Goal: Communication & Community: Answer question/provide support

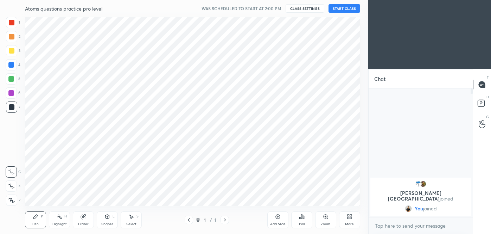
scroll to position [34995, 34843]
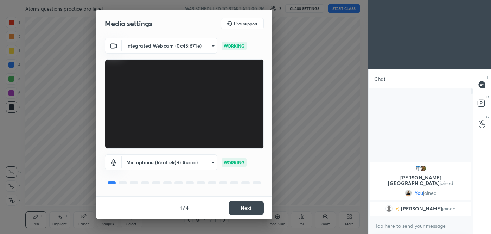
click at [242, 210] on button "Next" at bounding box center [246, 208] width 35 height 14
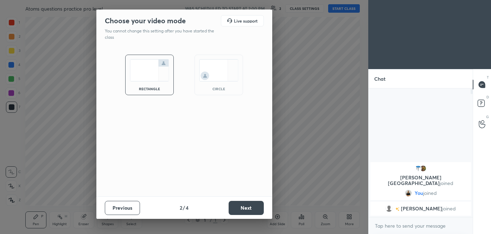
click at [242, 210] on button "Next" at bounding box center [246, 208] width 35 height 14
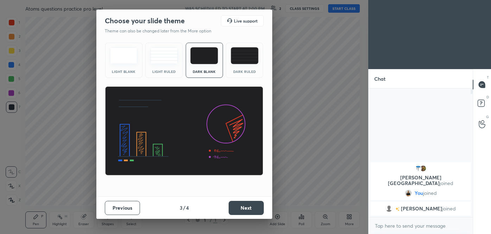
click at [240, 63] on img at bounding box center [245, 55] width 28 height 17
click at [242, 207] on button "Next" at bounding box center [246, 208] width 35 height 14
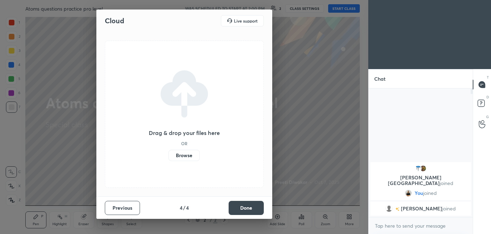
click at [178, 154] on label "Browse" at bounding box center [184, 155] width 31 height 11
click at [169, 154] on input "Browse" at bounding box center [169, 155] width 0 height 11
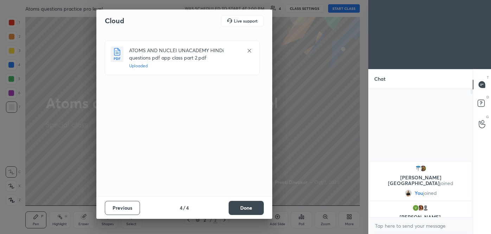
click at [253, 205] on button "Done" at bounding box center [246, 208] width 35 height 14
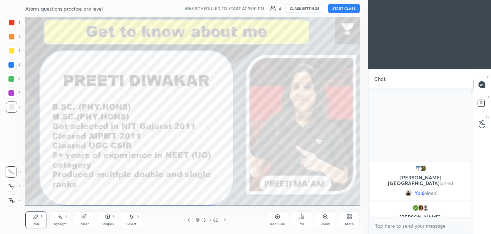
click at [226, 220] on icon at bounding box center [225, 220] width 6 height 6
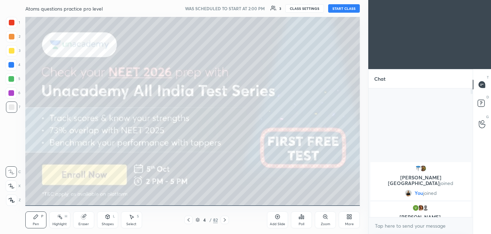
click at [226, 220] on icon at bounding box center [225, 220] width 6 height 6
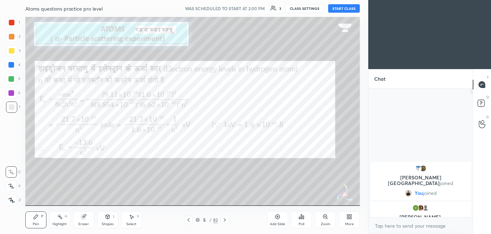
click at [226, 220] on icon at bounding box center [225, 220] width 6 height 6
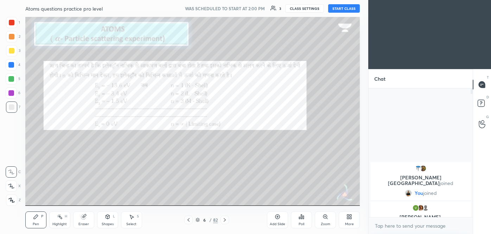
click at [350, 217] on icon at bounding box center [351, 218] width 2 height 2
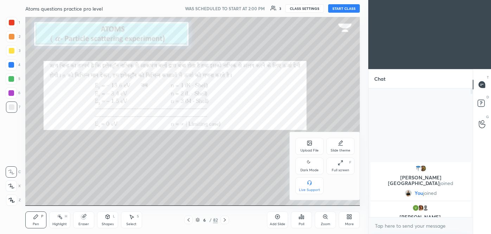
click at [243, 173] on div at bounding box center [245, 117] width 491 height 234
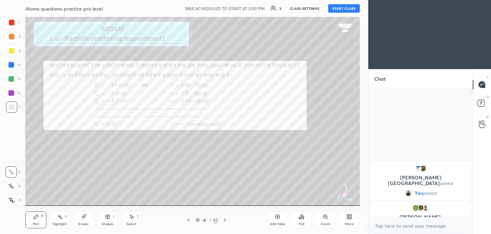
click at [346, 213] on div "More" at bounding box center [349, 219] width 21 height 17
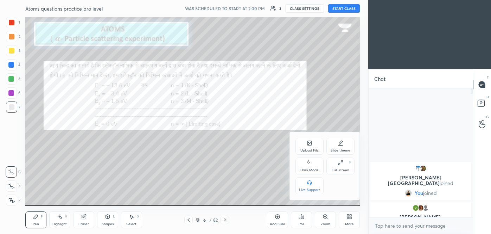
click at [258, 182] on div at bounding box center [245, 117] width 491 height 234
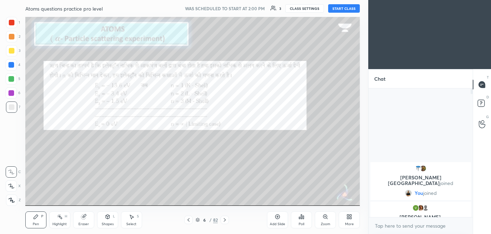
click at [348, 214] on icon at bounding box center [350, 217] width 6 height 6
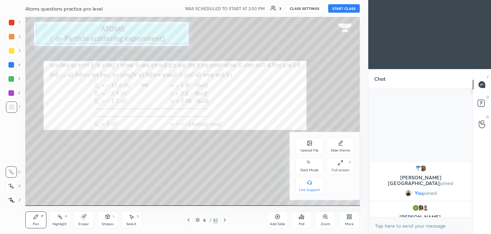
click at [316, 146] on div "Upload File" at bounding box center [310, 146] width 28 height 17
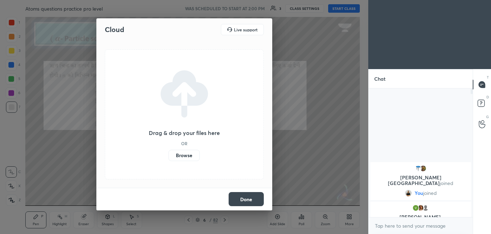
click at [184, 152] on label "Browse" at bounding box center [184, 155] width 31 height 11
click at [169, 152] on input "Browse" at bounding box center [169, 155] width 0 height 11
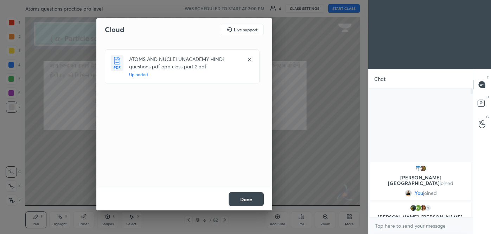
click at [249, 56] on div at bounding box center [249, 59] width 8 height 8
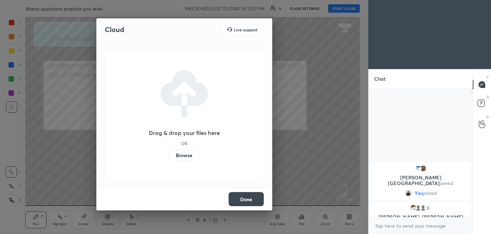
click at [183, 155] on label "Browse" at bounding box center [184, 155] width 31 height 11
click at [169, 155] on input "Browse" at bounding box center [169, 155] width 0 height 11
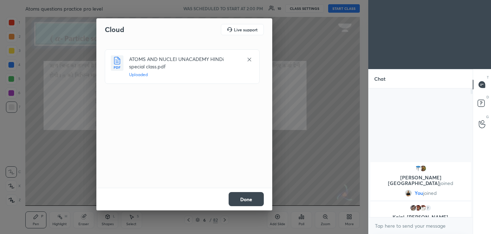
click at [247, 196] on button "Done" at bounding box center [246, 199] width 35 height 14
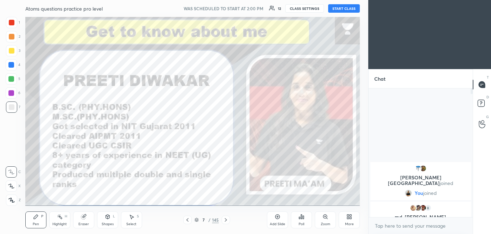
click at [225, 220] on icon at bounding box center [226, 220] width 6 height 6
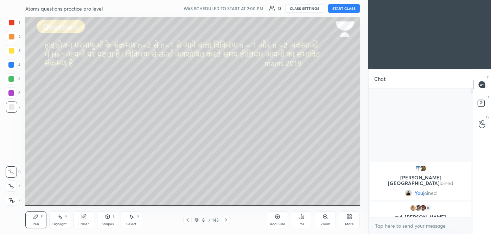
click at [186, 218] on icon at bounding box center [188, 220] width 6 height 6
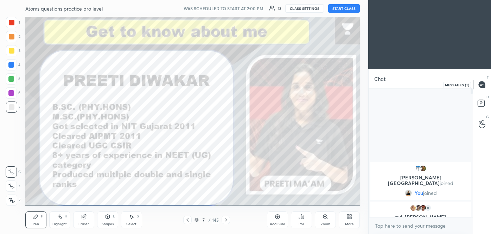
click at [479, 83] on icon at bounding box center [482, 84] width 6 height 6
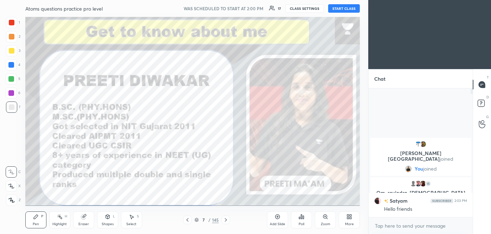
click at [354, 9] on button "START CLASS" at bounding box center [344, 8] width 32 height 8
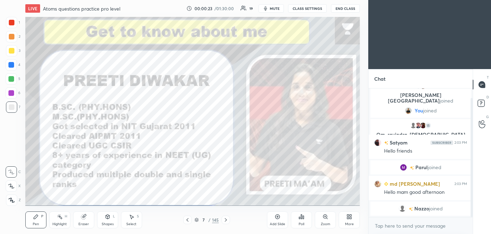
scroll to position [34, 0]
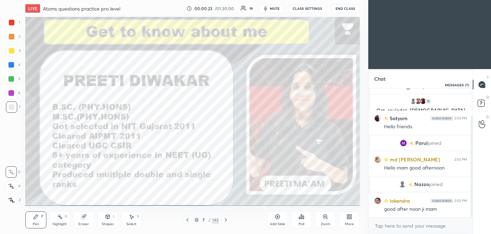
click at [481, 86] on icon at bounding box center [482, 84] width 6 height 6
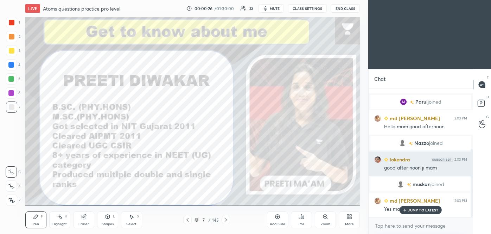
scroll to position [114, 0]
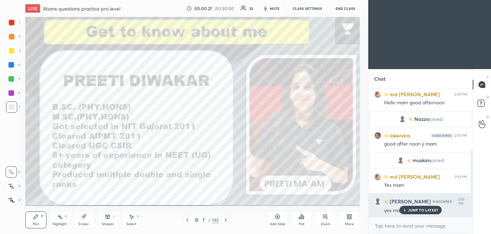
click at [418, 208] on p "JUMP TO LATEST" at bounding box center [423, 210] width 30 height 4
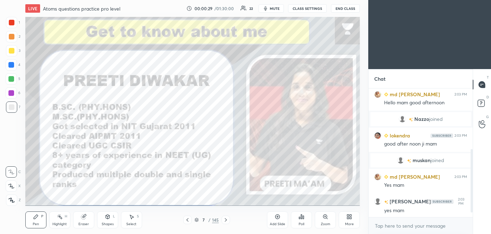
scroll to position [138, 0]
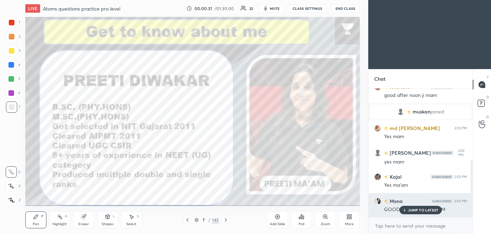
click at [419, 208] on p "JUMP TO LATEST" at bounding box center [423, 210] width 30 height 4
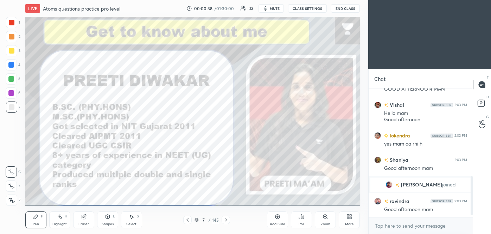
scroll to position [292, 0]
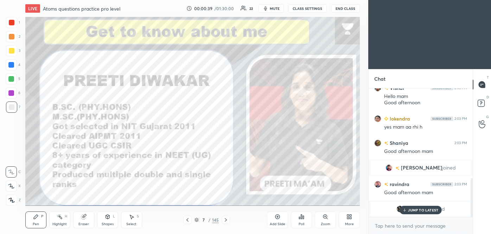
click at [421, 210] on p "JUMP TO LATEST" at bounding box center [423, 210] width 30 height 4
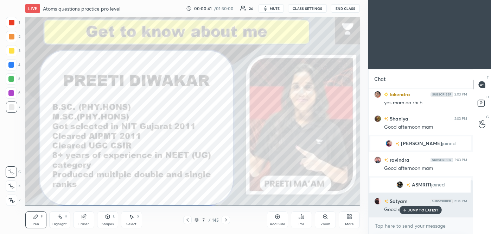
click at [419, 210] on p "JUMP TO LATEST" at bounding box center [423, 210] width 30 height 4
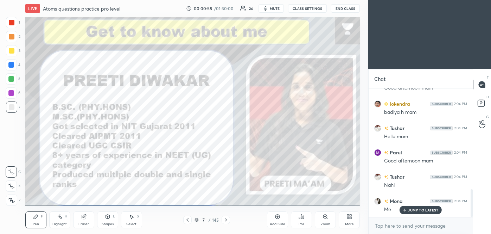
scroll to position [462, 0]
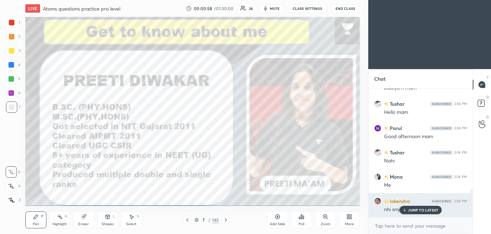
click at [411, 209] on p "JUMP TO LATEST" at bounding box center [423, 210] width 30 height 4
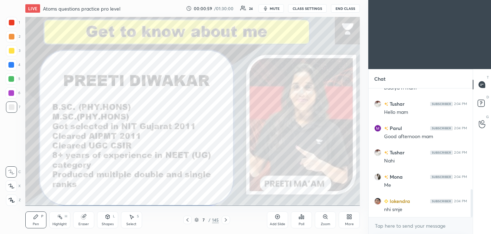
scroll to position [527, 0]
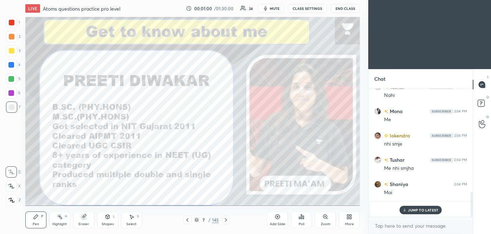
click at [411, 208] on p "JUMP TO LATEST" at bounding box center [423, 210] width 30 height 4
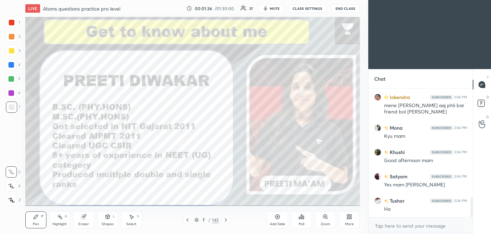
scroll to position [718, 0]
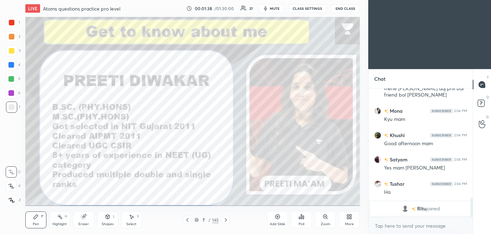
click at [225, 219] on icon at bounding box center [226, 220] width 6 height 6
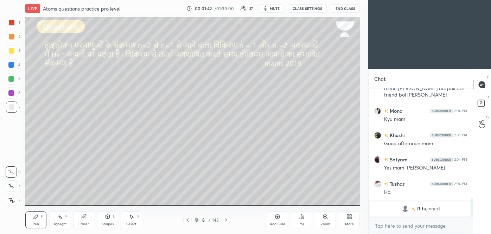
click at [15, 203] on div at bounding box center [11, 199] width 11 height 11
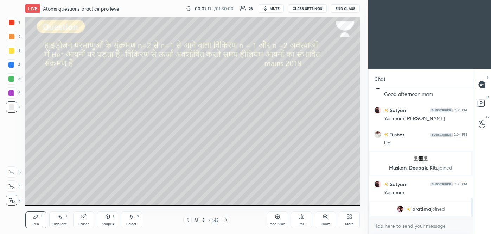
scroll to position [740, 0]
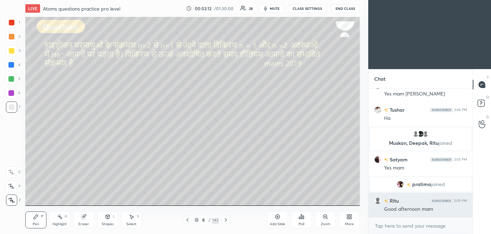
click at [416, 208] on div "Good afternoon mam" at bounding box center [425, 208] width 83 height 7
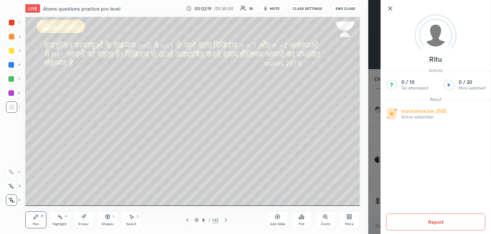
scroll to position [757, 0]
click at [374, 164] on div "Ritu Activity 0 / 10 Qs attempted 0 / 20 Mins watched About Iconic since [DATE]…" at bounding box center [429, 117] width 123 height 234
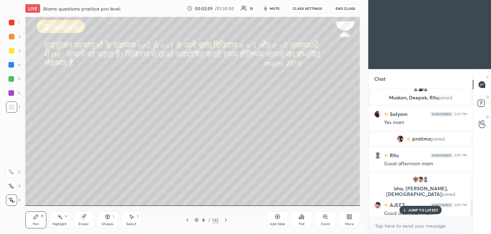
scroll to position [769, 0]
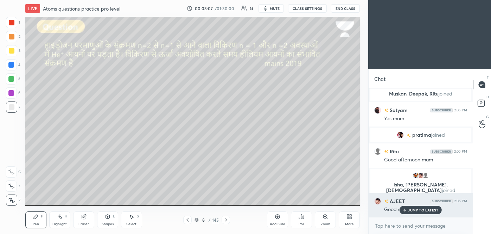
click at [417, 209] on p "JUMP TO LATEST" at bounding box center [423, 210] width 30 height 4
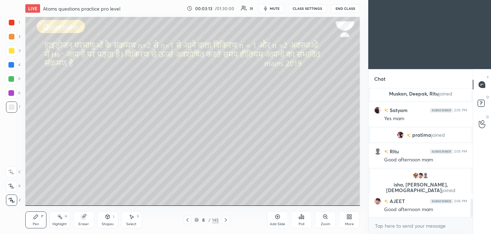
click at [11, 51] on div at bounding box center [12, 51] width 6 height 6
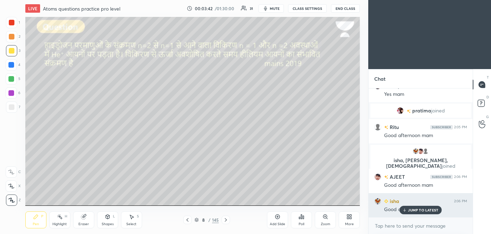
scroll to position [811, 0]
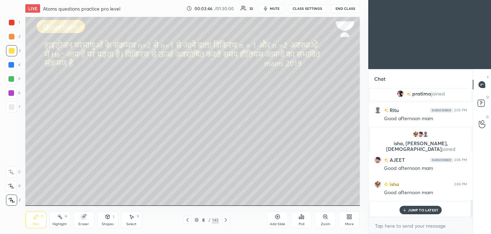
click at [417, 207] on div "JUMP TO LATEST" at bounding box center [421, 209] width 42 height 8
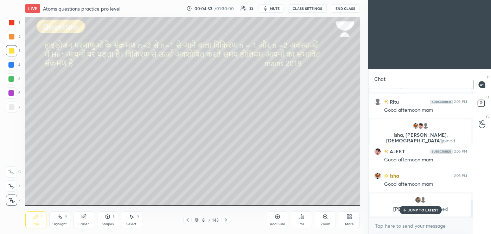
click at [416, 209] on p "JUMP TO LATEST" at bounding box center [423, 210] width 30 height 4
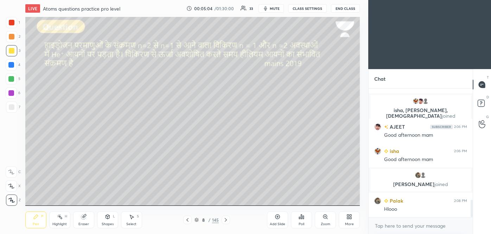
scroll to position [848, 0]
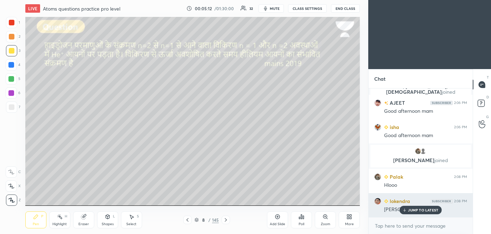
click at [414, 210] on p "JUMP TO LATEST" at bounding box center [423, 210] width 30 height 4
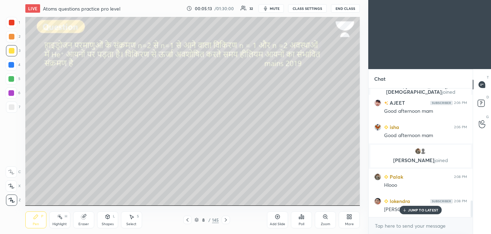
scroll to position [865, 0]
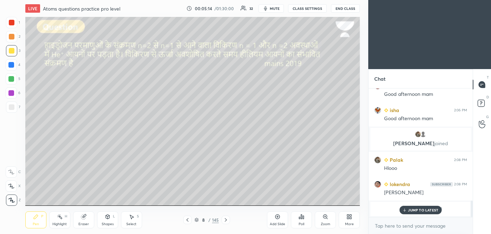
click at [423, 208] on p "JUMP TO LATEST" at bounding box center [423, 210] width 30 height 4
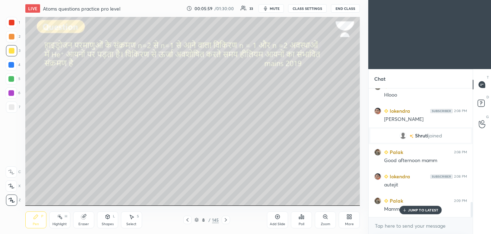
scroll to position [950, 0]
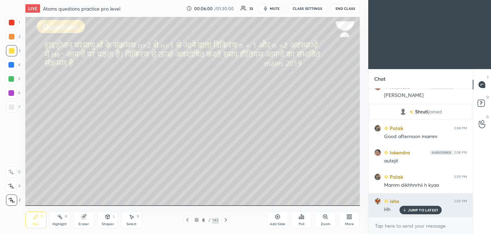
click at [425, 210] on p "JUMP TO LATEST" at bounding box center [423, 210] width 30 height 4
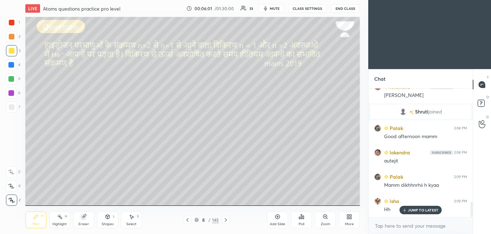
scroll to position [974, 0]
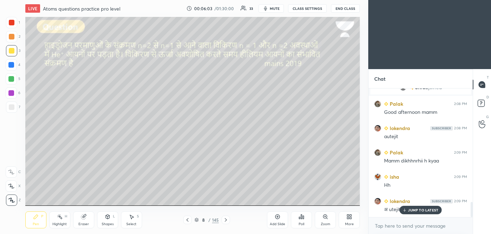
click at [426, 208] on p "JUMP TO LATEST" at bounding box center [423, 210] width 30 height 4
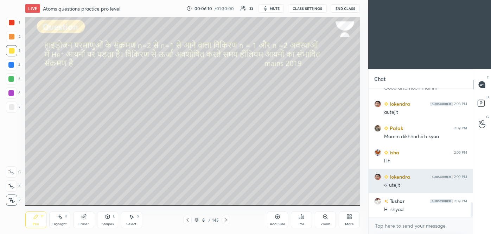
scroll to position [1015, 0]
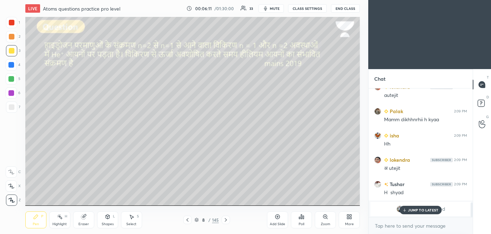
click at [420, 211] on p "JUMP TO LATEST" at bounding box center [423, 210] width 30 height 4
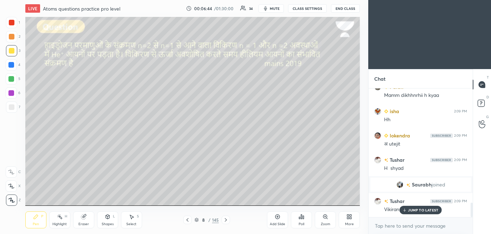
scroll to position [1002, 0]
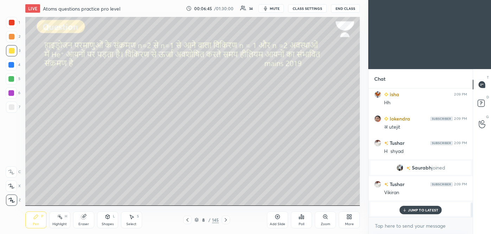
click at [419, 208] on p "JUMP TO LATEST" at bounding box center [423, 210] width 30 height 4
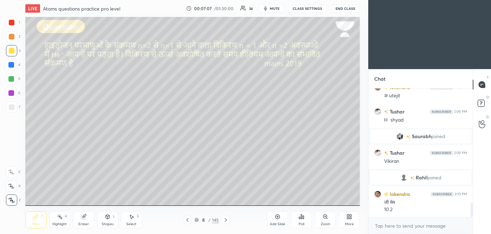
scroll to position [1052, 0]
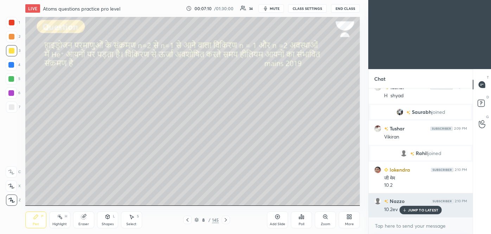
click at [418, 209] on p "JUMP TO LATEST" at bounding box center [423, 210] width 30 height 4
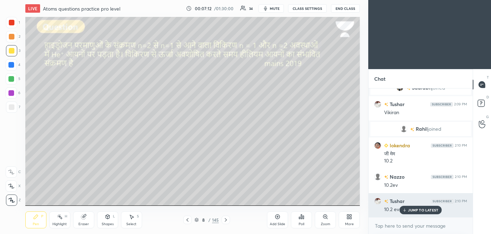
click at [418, 209] on p "JUMP TO LATEST" at bounding box center [423, 210] width 30 height 4
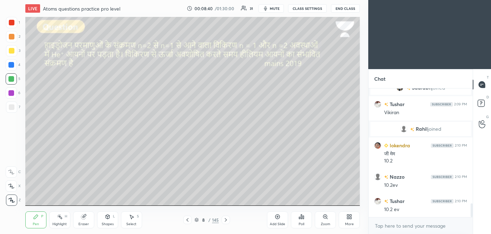
scroll to position [1093, 0]
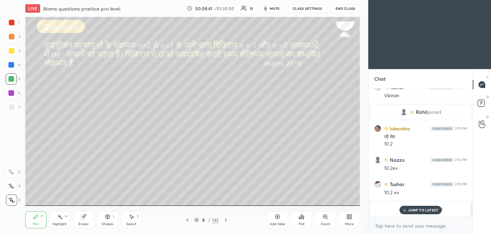
click at [420, 210] on p "JUMP TO LATEST" at bounding box center [423, 210] width 30 height 4
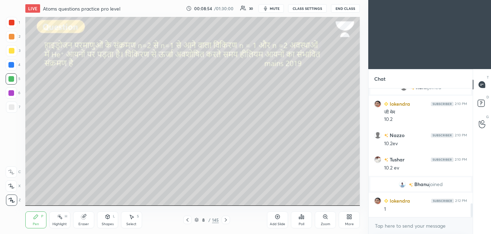
scroll to position [1088, 0]
click at [10, 52] on div at bounding box center [12, 51] width 6 height 6
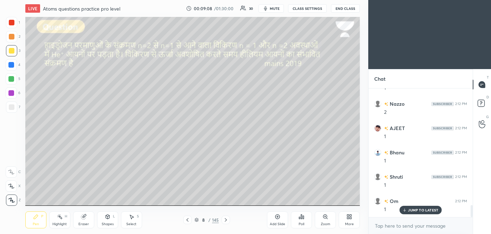
scroll to position [1258, 0]
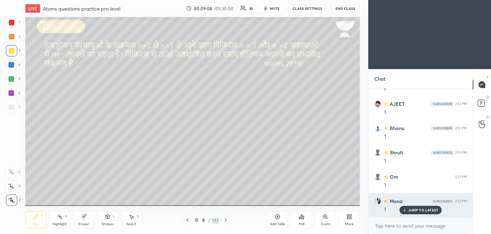
click at [410, 209] on p "JUMP TO LATEST" at bounding box center [423, 210] width 30 height 4
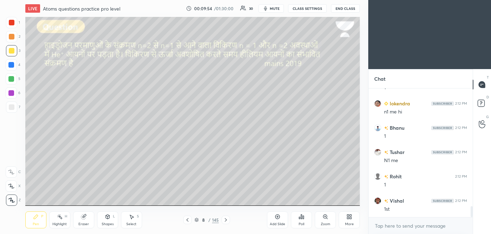
scroll to position [1428, 0]
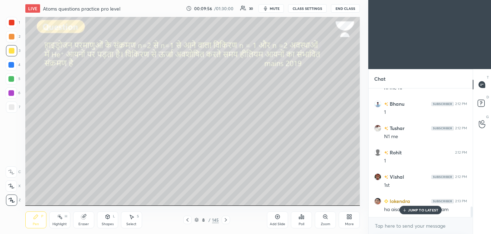
click at [420, 213] on div "JUMP TO LATEST" at bounding box center [421, 209] width 42 height 8
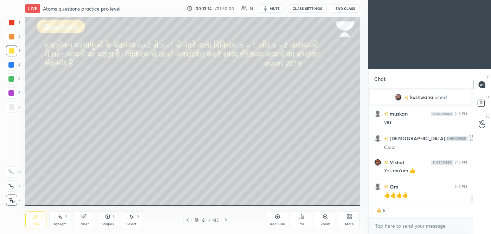
scroll to position [1521, 0]
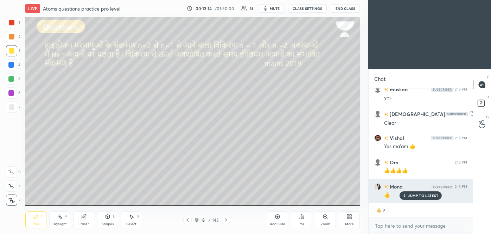
click at [420, 195] on p "JUMP TO LATEST" at bounding box center [423, 195] width 30 height 4
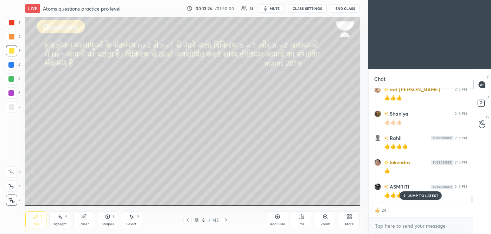
scroll to position [1813, 0]
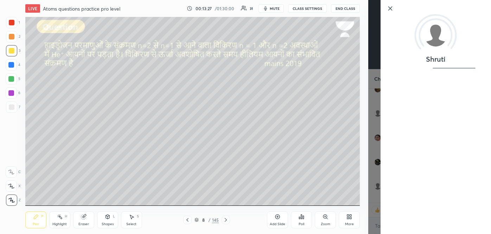
click at [373, 147] on div "Shruti" at bounding box center [429, 117] width 123 height 234
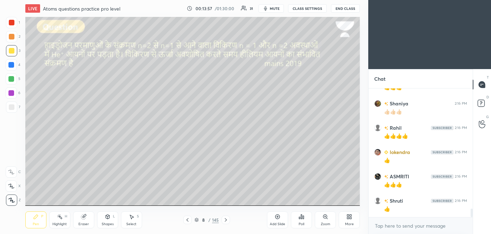
scroll to position [1822, 0]
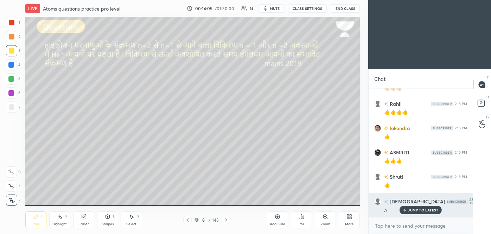
click at [417, 210] on p "JUMP TO LATEST" at bounding box center [423, 210] width 30 height 4
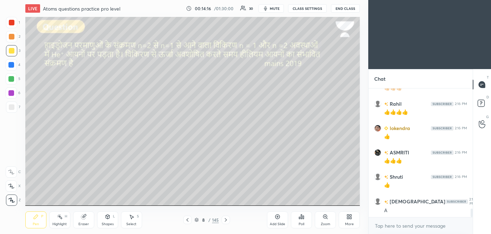
click at [280, 218] on div "Add Slide" at bounding box center [277, 219] width 21 height 17
click at [188, 222] on icon at bounding box center [188, 220] width 6 height 6
click at [225, 221] on icon at bounding box center [226, 220] width 6 height 6
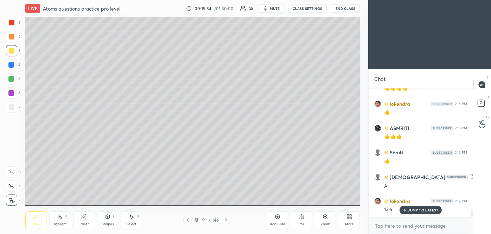
scroll to position [1871, 0]
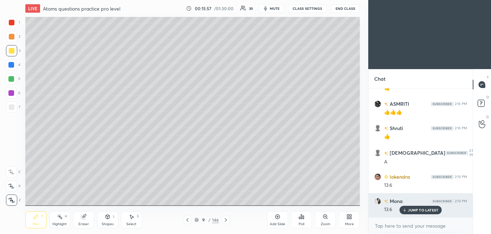
click at [423, 208] on p "JUMP TO LATEST" at bounding box center [423, 210] width 30 height 4
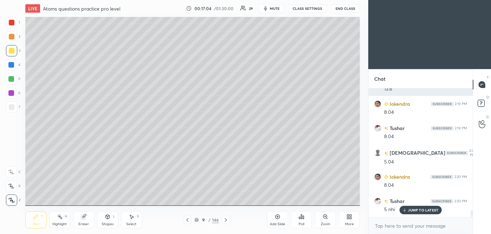
scroll to position [2235, 0]
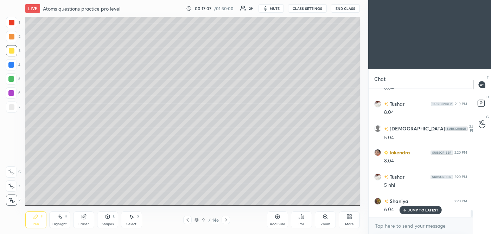
click at [427, 210] on p "JUMP TO LATEST" at bounding box center [423, 210] width 30 height 4
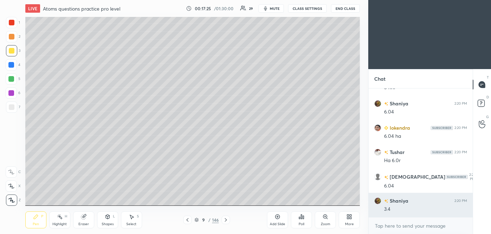
scroll to position [2357, 0]
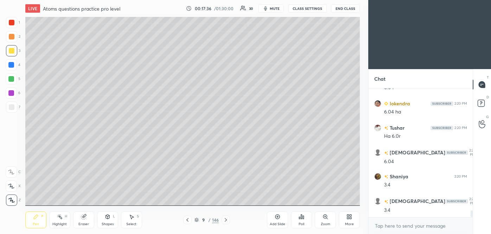
click at [13, 93] on div at bounding box center [11, 93] width 6 height 6
click at [12, 39] on div at bounding box center [12, 37] width 6 height 6
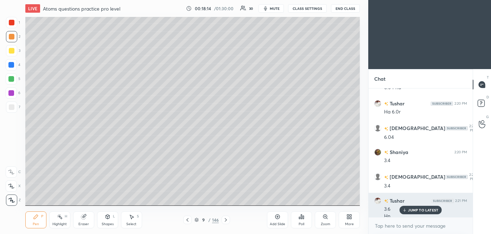
scroll to position [2388, 0]
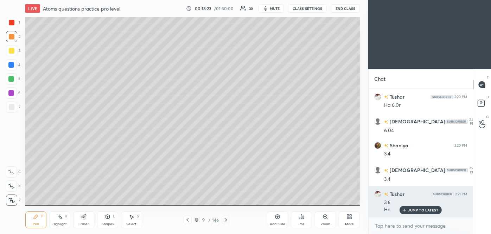
click at [424, 208] on p "JUMP TO LATEST" at bounding box center [423, 210] width 30 height 4
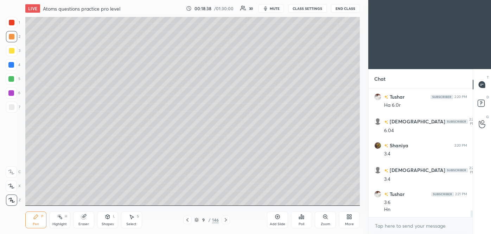
scroll to position [2404, 0]
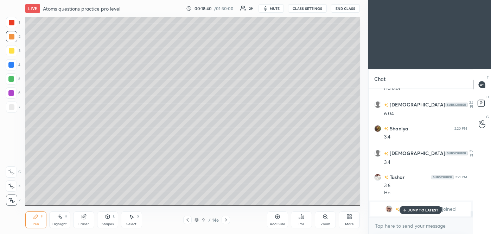
click at [413, 208] on p "JUMP TO LATEST" at bounding box center [423, 210] width 30 height 4
click at [393, 208] on img "grid" at bounding box center [389, 208] width 7 height 7
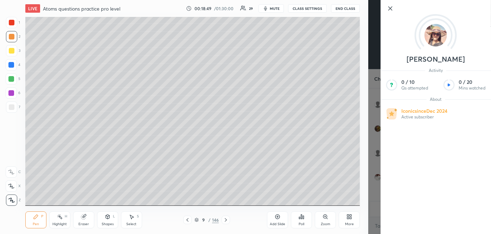
click at [375, 179] on div "[PERSON_NAME] Activity 0 / 10 Qs attempted 0 / 20 Mins watched About Iconic sin…" at bounding box center [429, 117] width 123 height 234
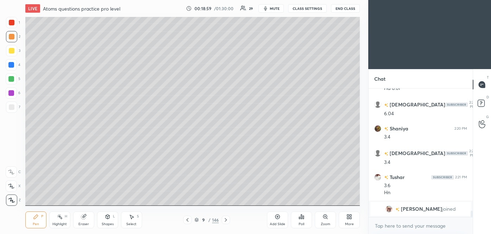
click at [191, 221] on div at bounding box center [187, 219] width 8 height 8
click at [226, 222] on icon at bounding box center [226, 220] width 6 height 6
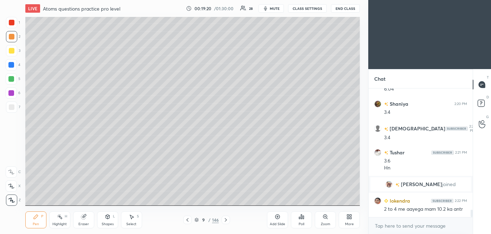
scroll to position [2148, 0]
click at [86, 219] on icon at bounding box center [84, 217] width 6 height 6
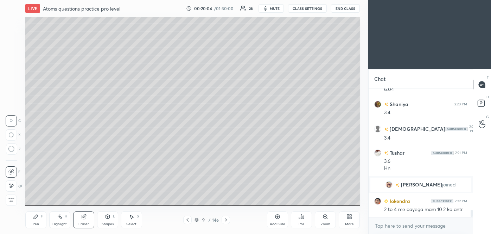
click at [37, 219] on icon at bounding box center [36, 217] width 6 height 6
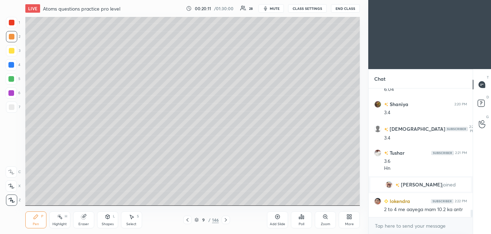
click at [189, 219] on icon at bounding box center [188, 220] width 6 height 6
click at [226, 219] on icon at bounding box center [226, 220] width 2 height 4
click at [186, 219] on icon at bounding box center [187, 220] width 2 height 4
click at [224, 219] on icon at bounding box center [226, 220] width 6 height 6
click at [187, 217] on icon at bounding box center [188, 220] width 6 height 6
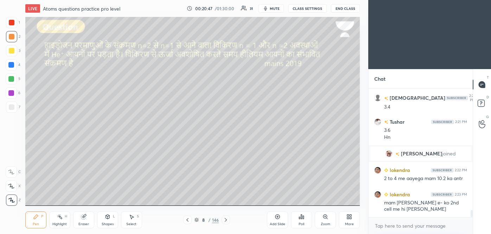
scroll to position [2204, 0]
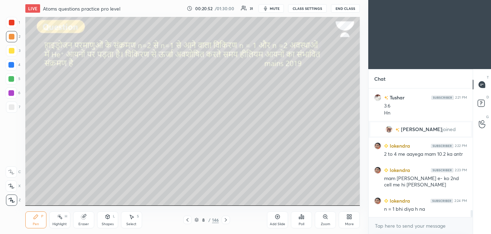
click at [226, 218] on icon at bounding box center [226, 220] width 6 height 6
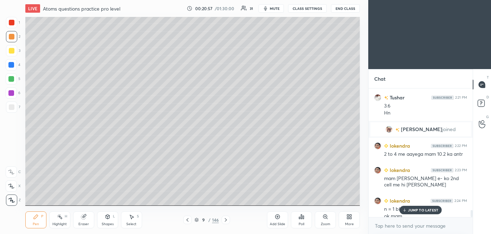
scroll to position [2210, 0]
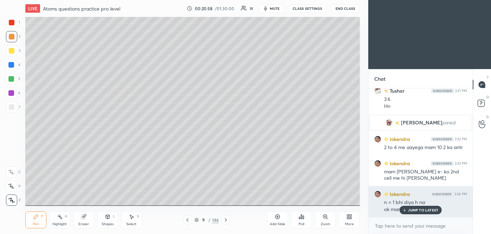
click at [408, 206] on div "JUMP TO LATEST" at bounding box center [421, 209] width 42 height 8
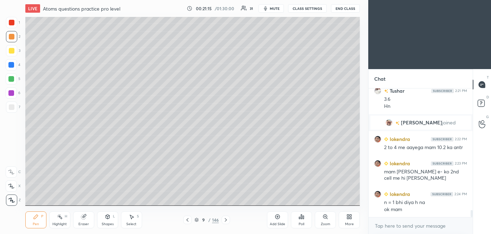
click at [187, 221] on icon at bounding box center [188, 220] width 6 height 6
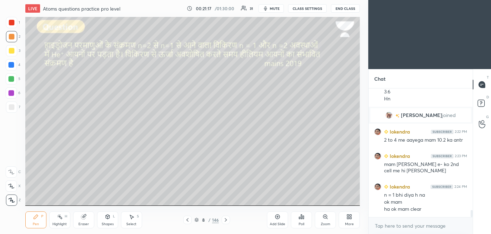
scroll to position [2224, 0]
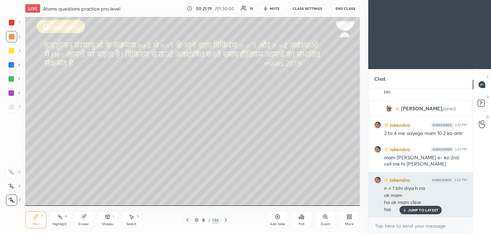
click at [423, 211] on p "JUMP TO LATEST" at bounding box center [423, 210] width 30 height 4
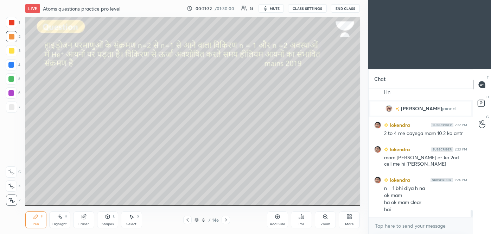
click at [226, 220] on icon at bounding box center [226, 220] width 6 height 6
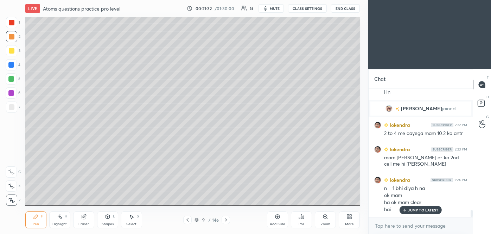
scroll to position [2241, 0]
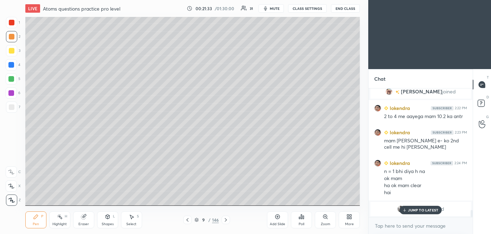
click at [412, 209] on p "JUMP TO LATEST" at bounding box center [423, 210] width 30 height 4
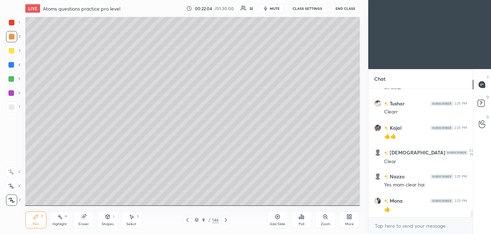
scroll to position [2524, 0]
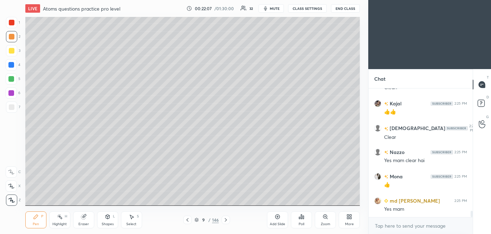
click at [225, 219] on icon at bounding box center [226, 220] width 6 height 6
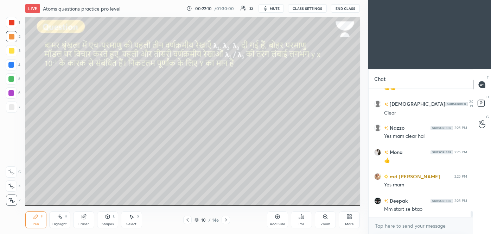
scroll to position [2572, 0]
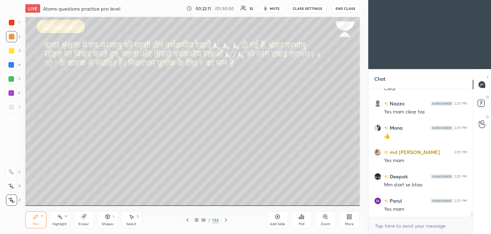
click at [187, 220] on icon at bounding box center [188, 220] width 6 height 6
click at [188, 222] on div at bounding box center [187, 219] width 8 height 8
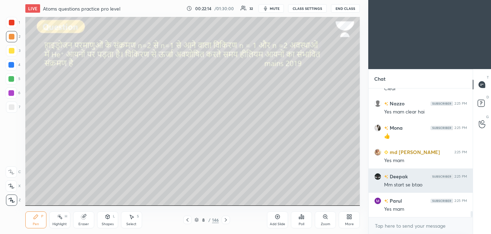
click at [441, 176] on img "grid" at bounding box center [442, 176] width 23 height 4
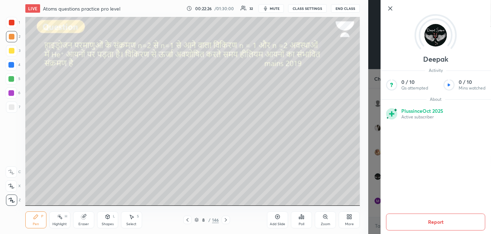
click at [374, 187] on div "Deepak Activity 0 / 10 Qs attempted 0 / 10 Mins watched About Plus since [DATE]…" at bounding box center [429, 117] width 123 height 234
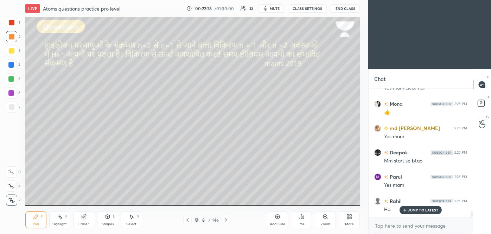
scroll to position [2620, 0]
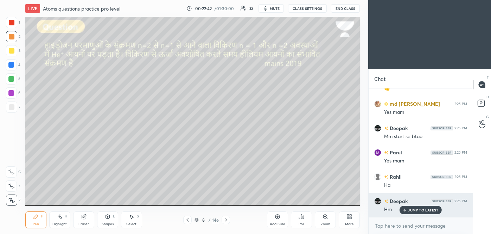
click at [429, 211] on p "JUMP TO LATEST" at bounding box center [423, 210] width 30 height 4
click at [443, 199] on img "grid" at bounding box center [442, 201] width 23 height 4
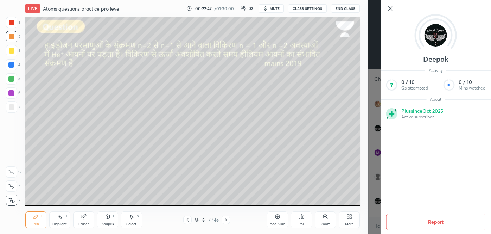
click at [375, 184] on div "Deepak Activity 0 / 10 Qs attempted 0 / 10 Mins watched About Plus since [DATE]…" at bounding box center [429, 117] width 123 height 234
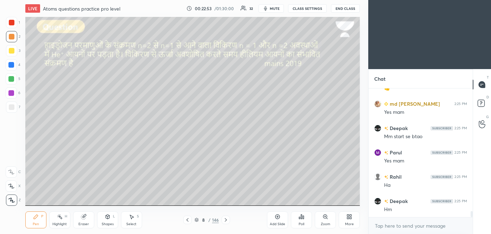
click at [439, 201] on img "grid" at bounding box center [442, 201] width 23 height 4
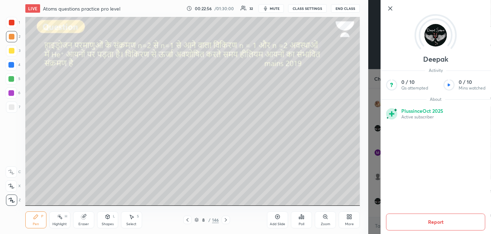
click at [375, 212] on div "Deepak Activity 0 / 10 Qs attempted 0 / 10 Mins watched About Plus since [DATE]…" at bounding box center [429, 117] width 123 height 234
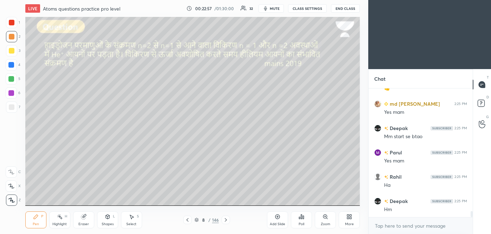
scroll to position [2645, 0]
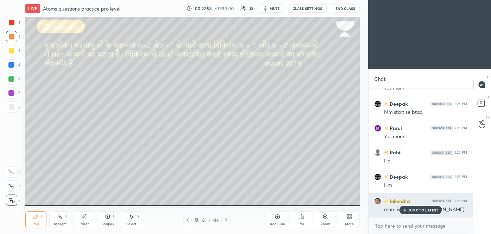
click at [425, 211] on p "JUMP TO LATEST" at bounding box center [423, 210] width 30 height 4
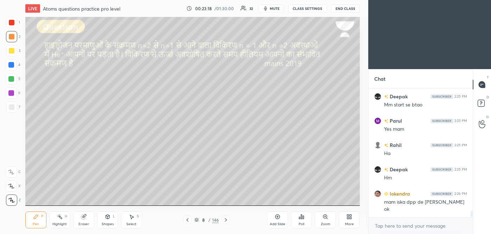
scroll to position [2682, 0]
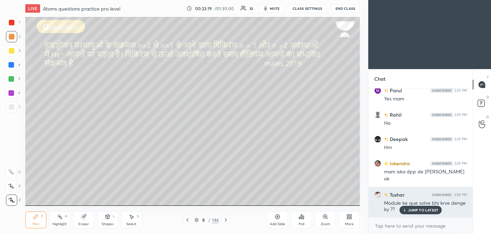
click at [420, 208] on p "JUMP TO LATEST" at bounding box center [423, 210] width 30 height 4
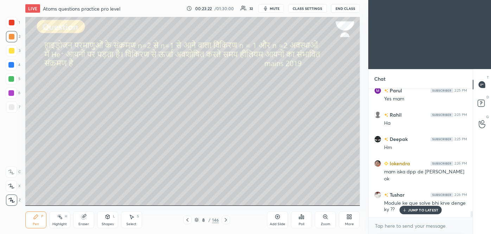
scroll to position [2707, 0]
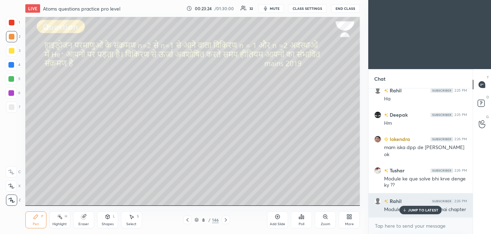
click at [421, 209] on p "JUMP TO LATEST" at bounding box center [423, 210] width 30 height 4
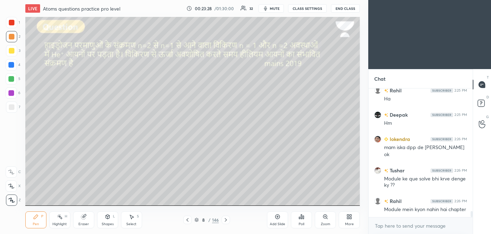
scroll to position [2731, 0]
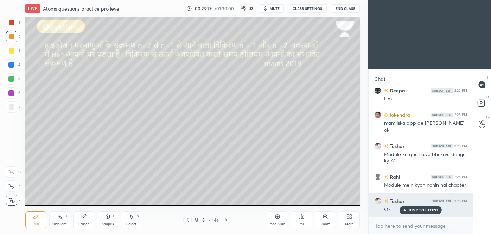
click at [417, 209] on p "JUMP TO LATEST" at bounding box center [423, 210] width 30 height 4
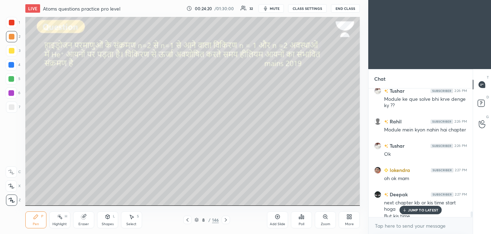
scroll to position [2793, 0]
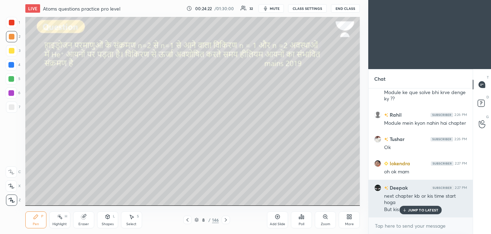
click at [414, 211] on p "JUMP TO LATEST" at bounding box center [423, 210] width 30 height 4
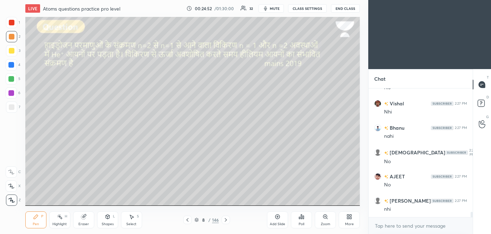
scroll to position [3091, 0]
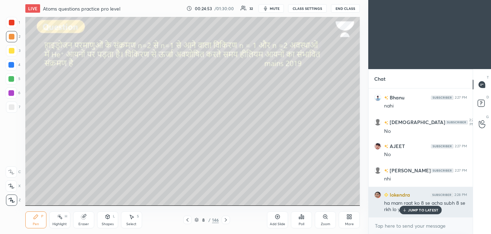
click at [409, 212] on div "JUMP TO LATEST" at bounding box center [421, 209] width 42 height 8
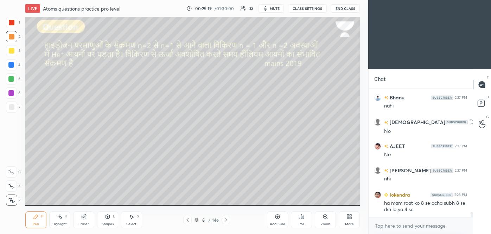
click at [225, 221] on icon at bounding box center [226, 220] width 6 height 6
click at [226, 221] on icon at bounding box center [226, 220] width 6 height 6
click at [6, 53] on div at bounding box center [11, 50] width 11 height 11
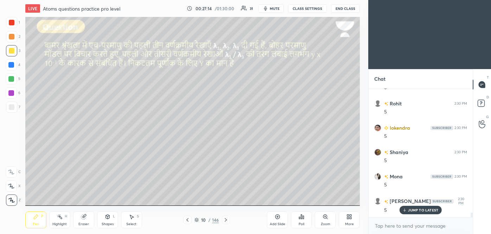
scroll to position [3559, 0]
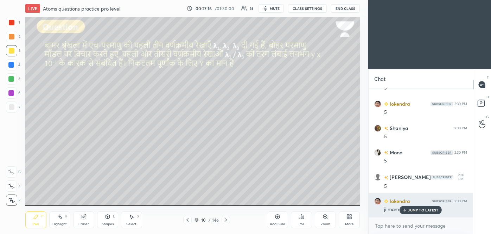
click at [414, 210] on p "JUMP TO LATEST" at bounding box center [423, 210] width 30 height 4
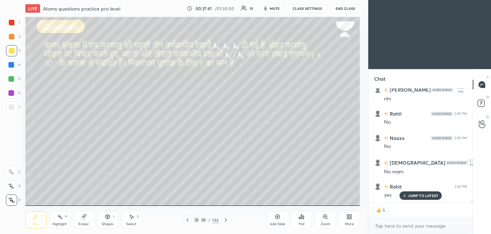
scroll to position [3816, 0]
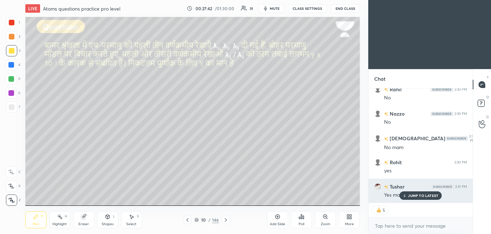
click at [414, 193] on p "JUMP TO LATEST" at bounding box center [423, 195] width 30 height 4
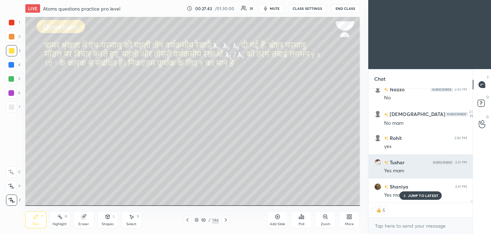
scroll to position [3889, 0]
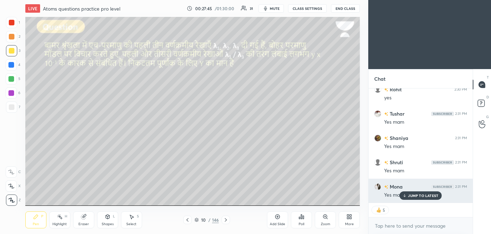
click at [419, 196] on p "JUMP TO LATEST" at bounding box center [423, 195] width 30 height 4
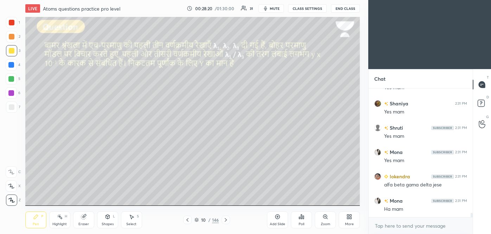
scroll to position [3940, 0]
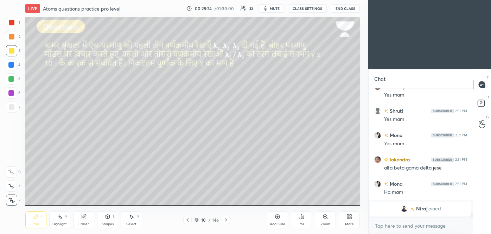
click at [404, 209] on img "grid" at bounding box center [404, 208] width 7 height 7
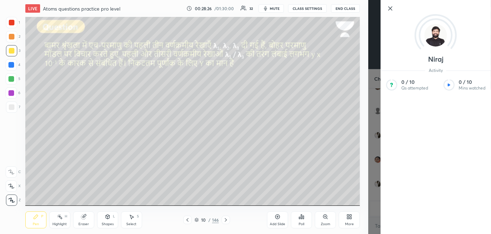
click at [375, 197] on div "[PERSON_NAME] Activity 0 / 10 Qs attempted 0 / 10 Mins watched" at bounding box center [429, 117] width 123 height 234
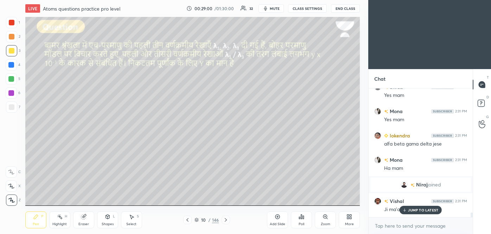
scroll to position [3481, 0]
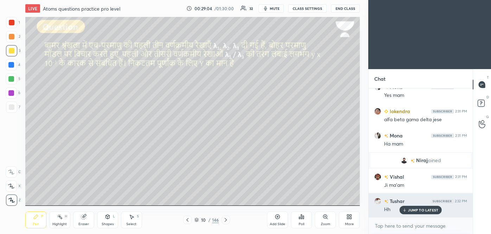
click at [419, 210] on p "JUMP TO LATEST" at bounding box center [423, 210] width 30 height 4
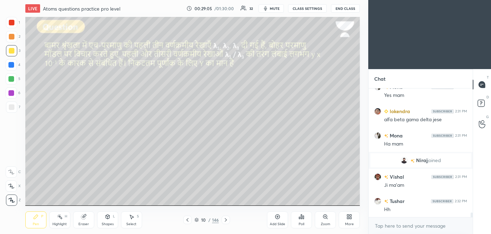
scroll to position [3498, 0]
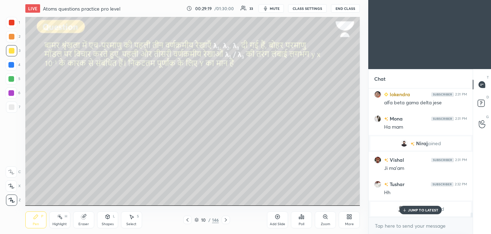
click at [413, 210] on p "JUMP TO LATEST" at bounding box center [423, 210] width 30 height 4
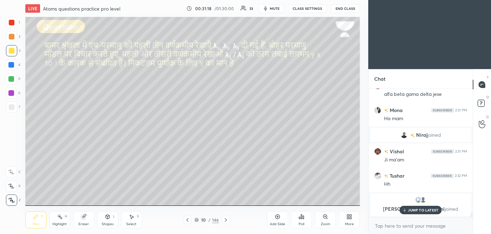
click at [417, 208] on p "JUMP TO LATEST" at bounding box center [423, 210] width 30 height 4
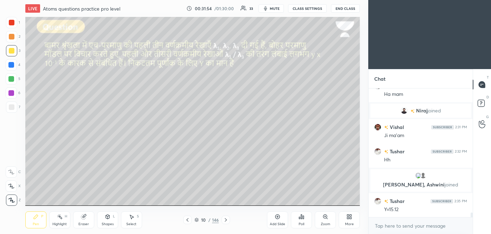
scroll to position [3514, 0]
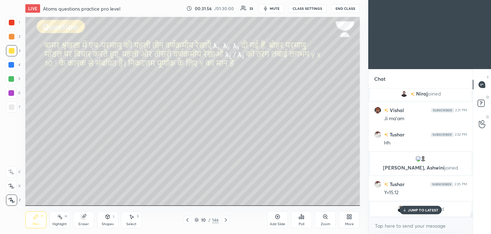
click at [423, 208] on p "JUMP TO LATEST" at bounding box center [423, 210] width 30 height 4
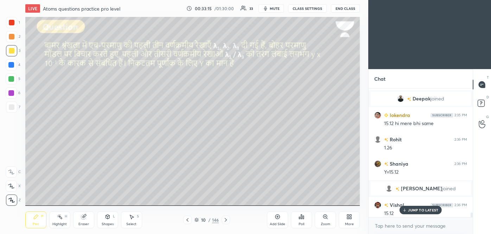
scroll to position [3594, 0]
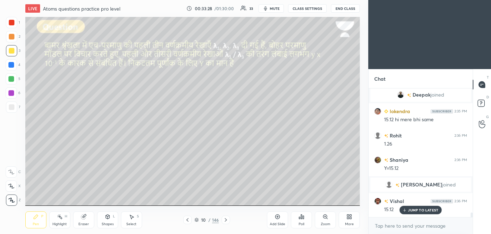
click at [424, 210] on p "JUMP TO LATEST" at bounding box center [423, 210] width 30 height 4
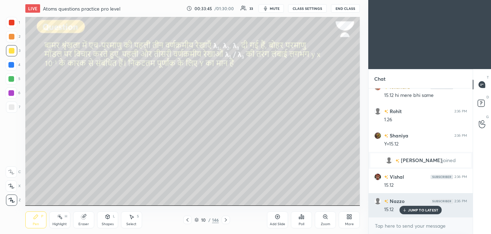
click at [422, 210] on p "JUMP TO LATEST" at bounding box center [423, 210] width 30 height 4
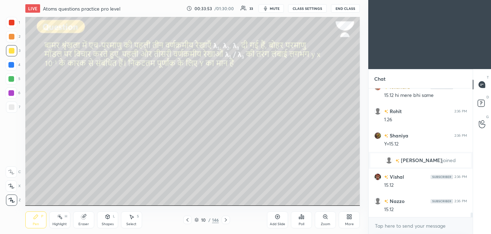
click at [279, 217] on icon at bounding box center [278, 217] width 6 height 6
click at [186, 220] on icon at bounding box center [188, 220] width 6 height 6
click at [223, 222] on div at bounding box center [225, 219] width 8 height 8
click at [187, 219] on icon at bounding box center [187, 220] width 2 height 4
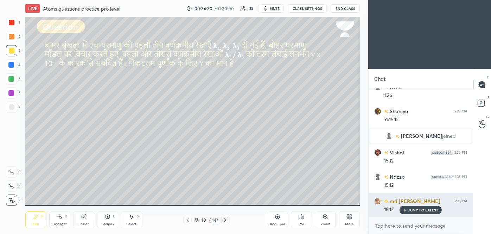
click at [416, 209] on p "JUMP TO LATEST" at bounding box center [423, 210] width 30 height 4
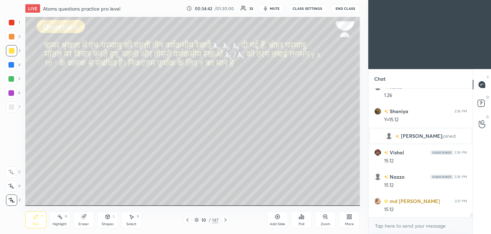
click at [226, 220] on icon at bounding box center [226, 220] width 6 height 6
click at [188, 221] on icon at bounding box center [188, 220] width 6 height 6
click at [226, 220] on icon at bounding box center [225, 220] width 2 height 4
click at [187, 220] on icon at bounding box center [188, 220] width 6 height 6
click at [225, 220] on icon at bounding box center [225, 220] width 2 height 4
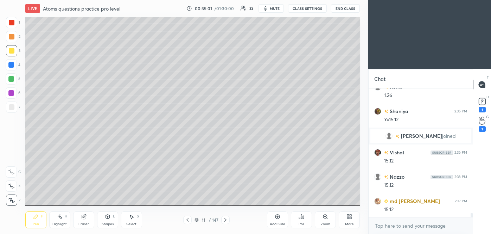
scroll to position [3673, 0]
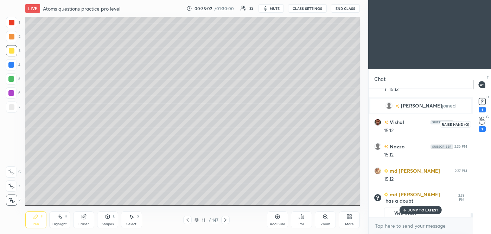
click at [483, 121] on icon at bounding box center [482, 120] width 6 height 7
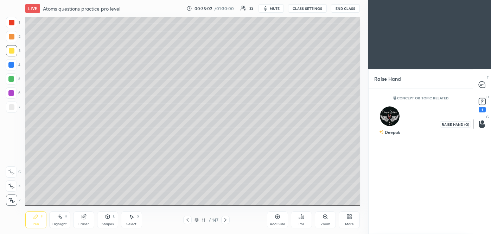
scroll to position [2, 2]
click at [390, 121] on div "Deepak" at bounding box center [389, 122] width 31 height 41
click at [391, 135] on button "INVITE" at bounding box center [390, 136] width 24 height 9
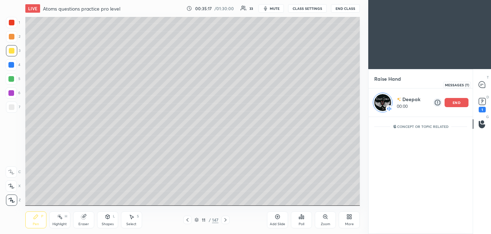
click at [482, 87] on icon at bounding box center [482, 84] width 6 height 6
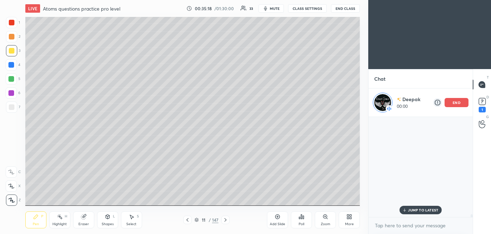
scroll to position [98, 102]
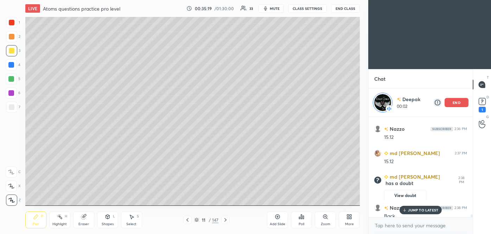
click at [427, 208] on p "JUMP TO LATEST" at bounding box center [423, 210] width 30 height 4
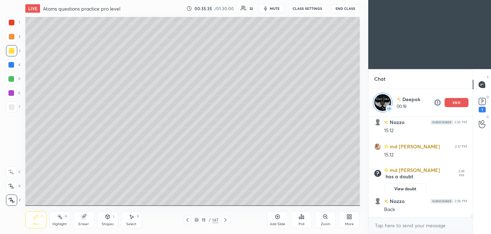
click at [456, 101] on p "end" at bounding box center [457, 103] width 8 height 4
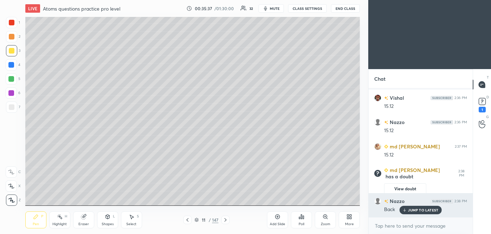
click at [416, 204] on div "Back" at bounding box center [425, 208] width 83 height 8
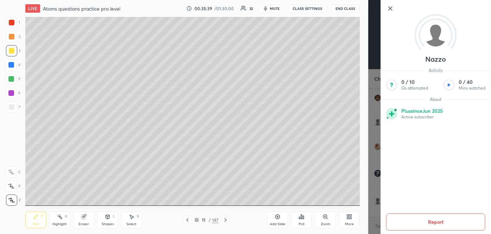
click at [378, 89] on div "Nazzo Activity 0 / 10 Qs attempted 0 / 40 Mins watched About Plus since [DATE] …" at bounding box center [429, 117] width 123 height 234
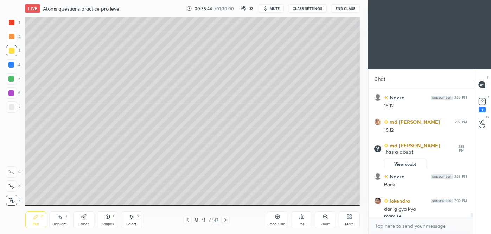
scroll to position [3784, 0]
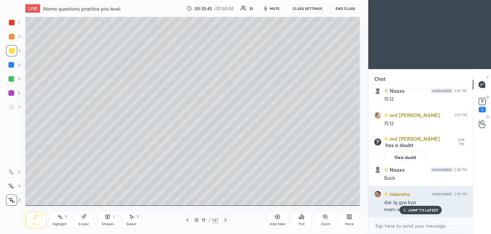
click at [414, 210] on p "JUMP TO LATEST" at bounding box center [423, 210] width 30 height 4
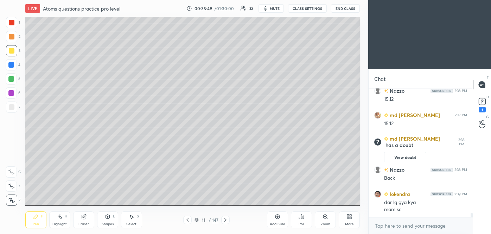
scroll to position [3808, 0]
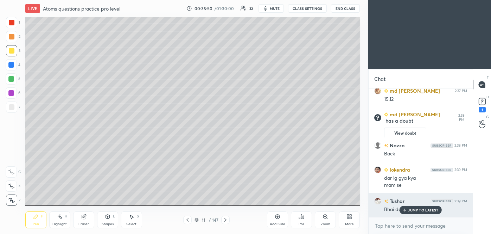
click at [416, 208] on p "JUMP TO LATEST" at bounding box center [423, 210] width 30 height 4
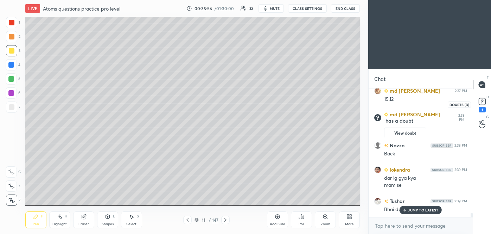
scroll to position [3833, 0]
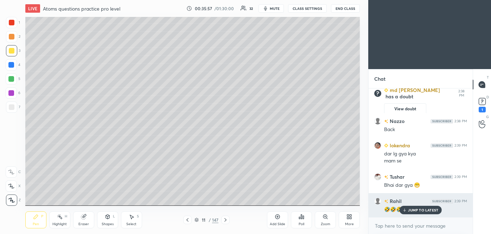
click at [420, 208] on p "JUMP TO LATEST" at bounding box center [423, 210] width 30 height 4
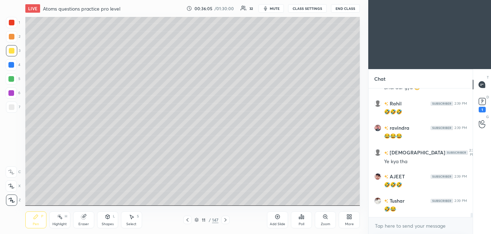
scroll to position [3954, 0]
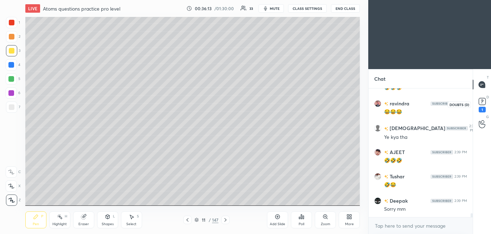
click at [483, 101] on icon at bounding box center [482, 101] width 2 height 3
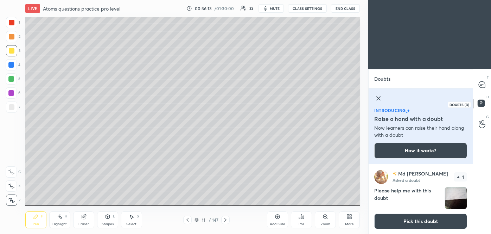
scroll to position [0, 0]
click at [480, 84] on icon at bounding box center [482, 84] width 6 height 6
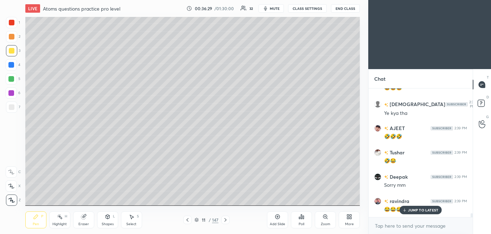
scroll to position [4009, 0]
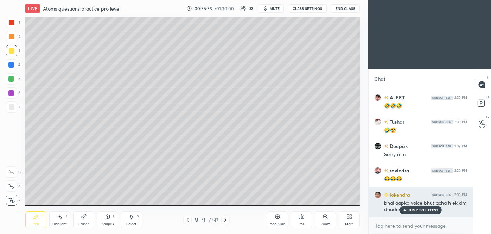
click at [419, 209] on p "JUMP TO LATEST" at bounding box center [423, 210] width 30 height 4
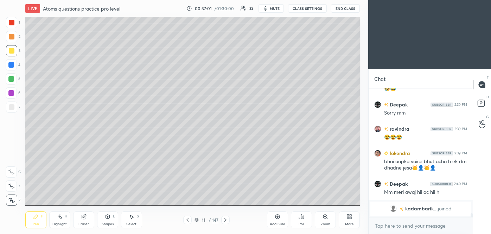
scroll to position [3926, 0]
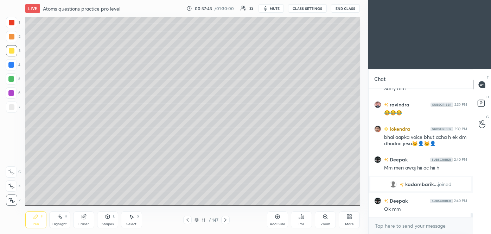
click at [185, 221] on div at bounding box center [187, 219] width 8 height 8
click at [224, 221] on icon at bounding box center [226, 220] width 6 height 6
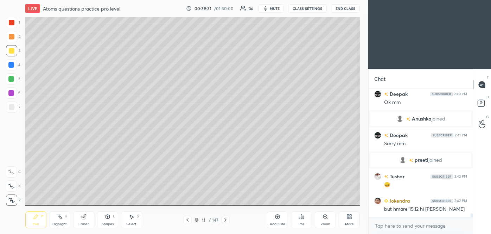
scroll to position [4044, 0]
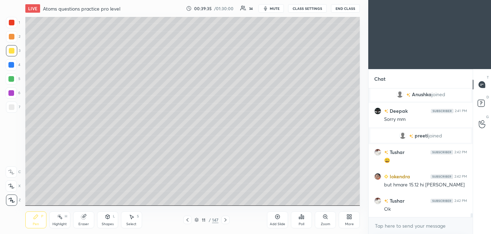
click at [278, 217] on icon at bounding box center [278, 217] width 6 height 6
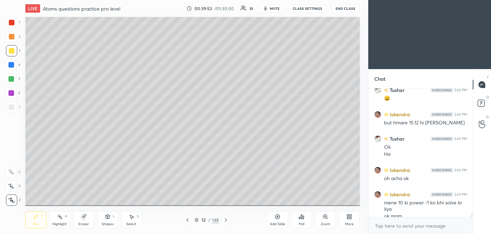
scroll to position [4113, 0]
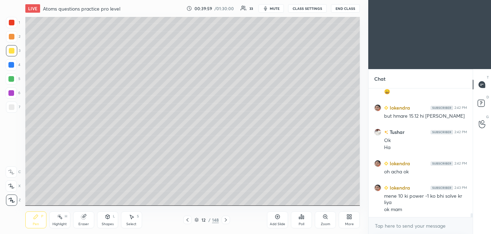
click at [187, 222] on icon at bounding box center [188, 220] width 6 height 6
click at [189, 222] on icon at bounding box center [188, 220] width 6 height 6
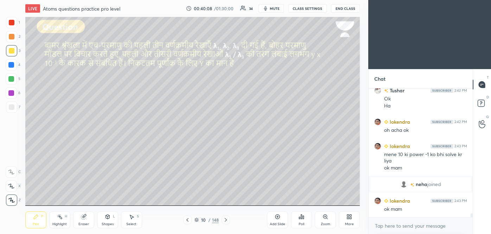
scroll to position [4075, 0]
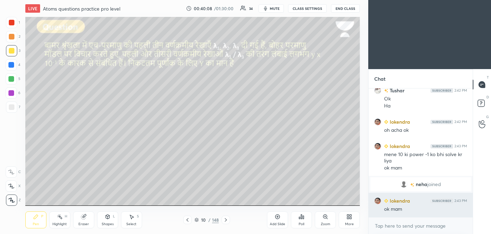
click at [428, 207] on div "ok mam" at bounding box center [425, 208] width 83 height 7
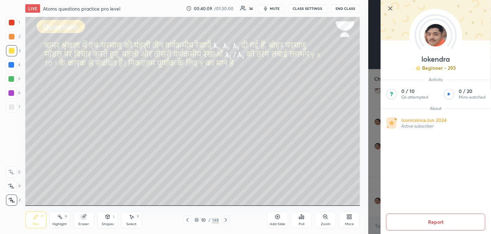
click at [376, 185] on div "[PERSON_NAME] Beginner • 293 Activity 0 / 10 Qs attempted 0 / 20 Mins watched A…" at bounding box center [429, 117] width 123 height 234
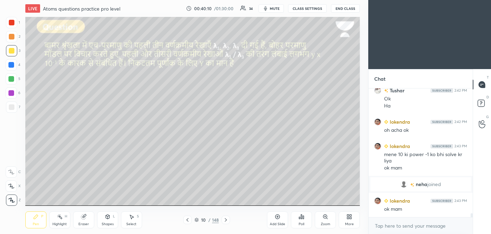
click at [227, 221] on icon at bounding box center [226, 220] width 6 height 6
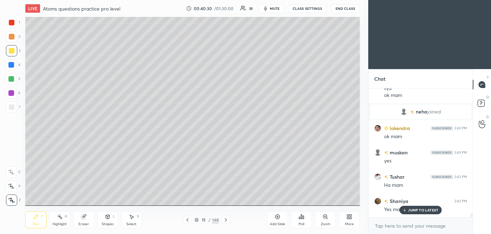
scroll to position [4171, 0]
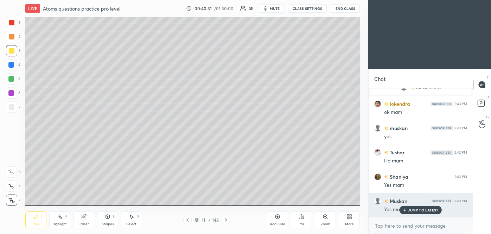
click at [418, 208] on p "JUMP TO LATEST" at bounding box center [423, 210] width 30 height 4
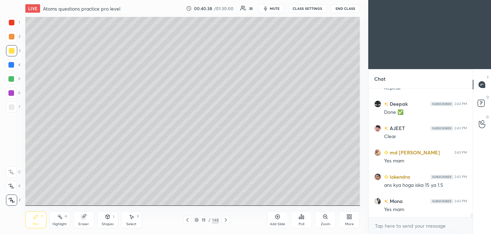
scroll to position [2, 2]
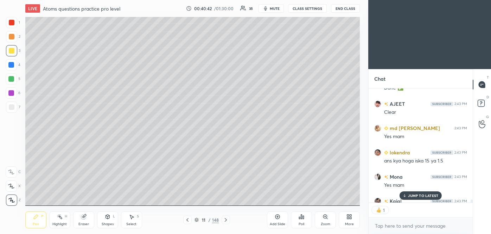
click at [227, 219] on icon at bounding box center [226, 220] width 6 height 6
click at [426, 193] on p "JUMP TO LATEST" at bounding box center [423, 195] width 30 height 4
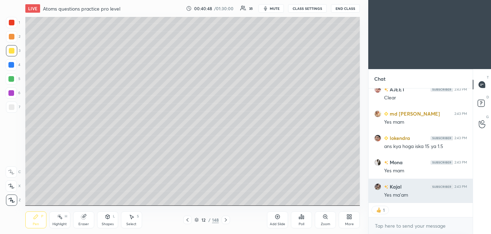
type textarea "x"
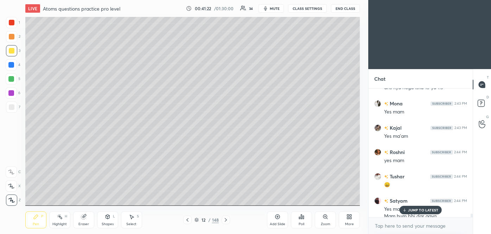
scroll to position [4494, 0]
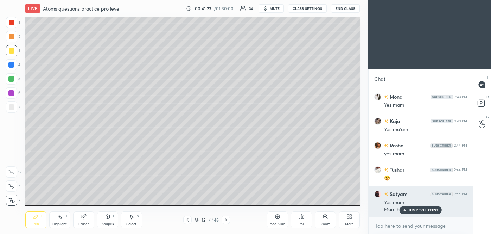
click at [417, 209] on p "JUMP TO LATEST" at bounding box center [423, 210] width 30 height 4
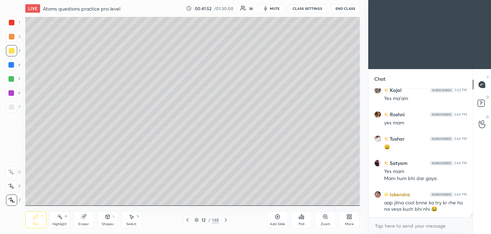
scroll to position [4549, 0]
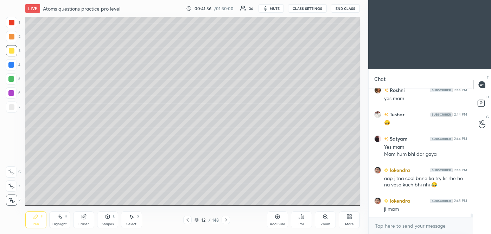
click at [186, 222] on icon at bounding box center [188, 220] width 6 height 6
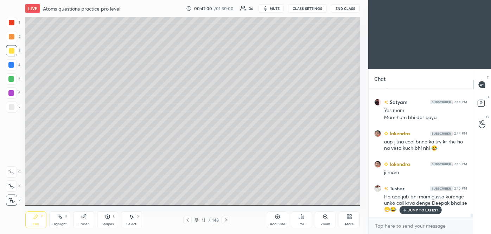
click at [225, 220] on icon at bounding box center [226, 220] width 6 height 6
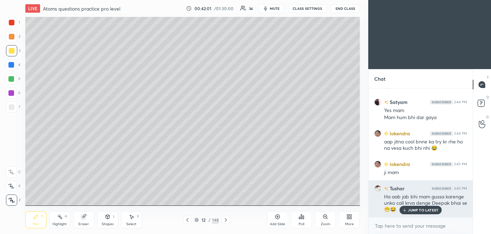
click at [429, 207] on div "JUMP TO LATEST" at bounding box center [421, 209] width 42 height 8
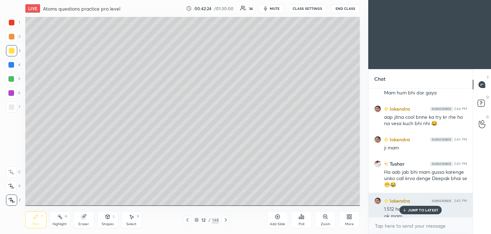
scroll to position [4617, 0]
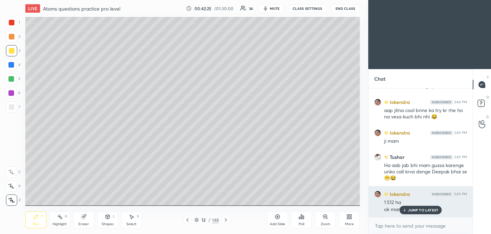
click at [416, 210] on p "JUMP TO LATEST" at bounding box center [423, 210] width 30 height 4
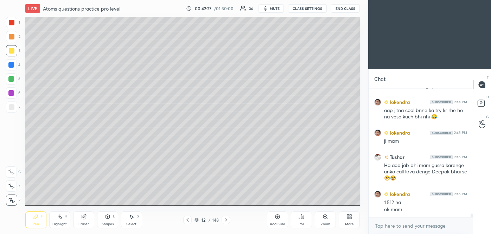
click at [188, 220] on icon at bounding box center [188, 220] width 6 height 6
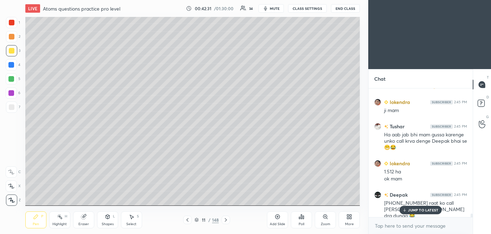
click at [423, 208] on p "JUMP TO LATEST" at bounding box center [423, 210] width 30 height 4
click at [227, 220] on icon at bounding box center [226, 220] width 6 height 6
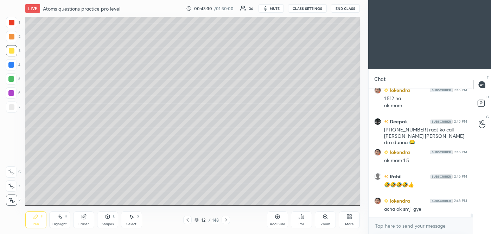
scroll to position [4738, 0]
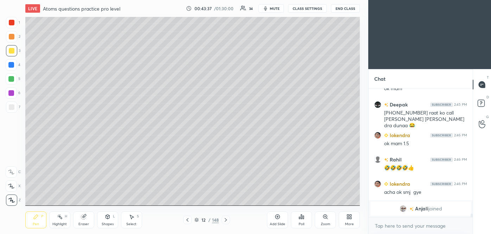
click at [278, 217] on icon at bounding box center [278, 217] width 6 height 6
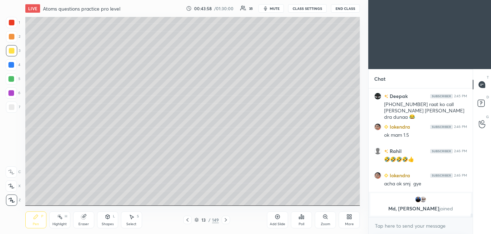
click at [189, 220] on icon at bounding box center [188, 220] width 6 height 6
click at [225, 219] on icon at bounding box center [226, 220] width 6 height 6
click at [82, 212] on div "Eraser" at bounding box center [83, 219] width 21 height 17
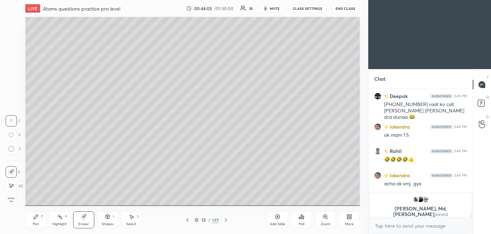
click at [9, 151] on circle at bounding box center [11, 149] width 6 height 6
click at [36, 216] on icon at bounding box center [36, 216] width 4 height 4
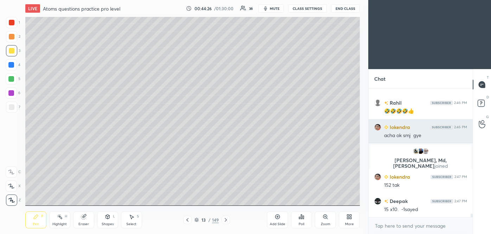
scroll to position [4654, 0]
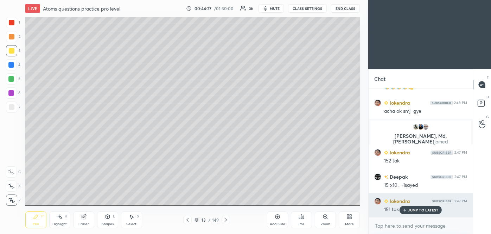
click at [426, 210] on p "JUMP TO LATEST" at bounding box center [423, 210] width 30 height 4
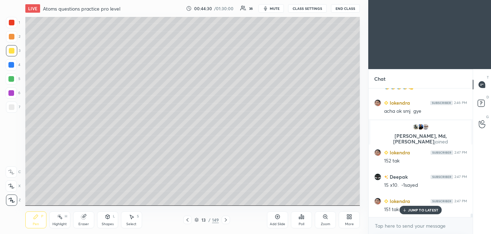
scroll to position [4679, 0]
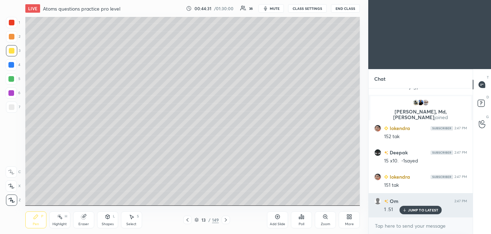
click at [423, 210] on p "JUMP TO LATEST" at bounding box center [423, 210] width 30 height 4
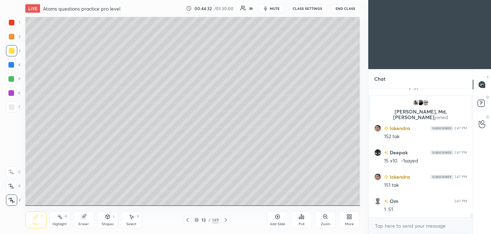
scroll to position [4703, 0]
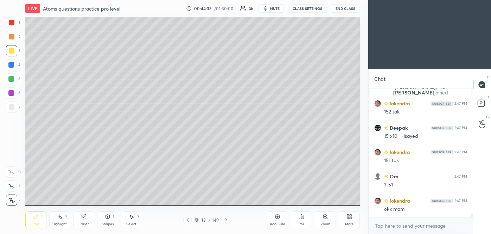
click at [185, 222] on div at bounding box center [187, 219] width 8 height 8
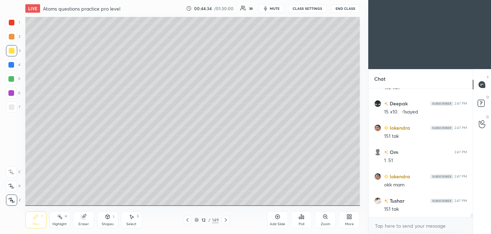
click at [228, 220] on icon at bounding box center [226, 220] width 6 height 6
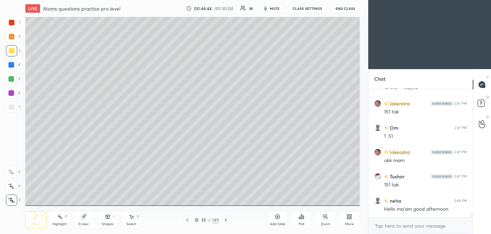
scroll to position [4776, 0]
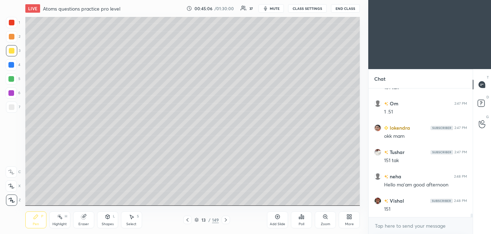
click at [224, 218] on icon at bounding box center [226, 220] width 6 height 6
click at [13, 106] on div at bounding box center [12, 107] width 6 height 6
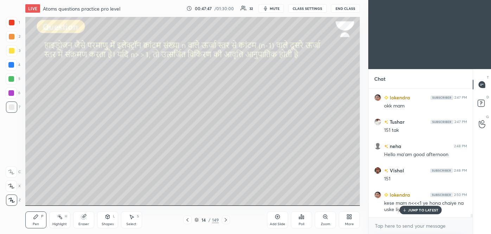
scroll to position [4831, 0]
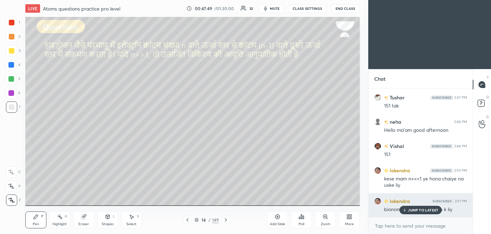
click at [419, 208] on p "JUMP TO LATEST" at bounding box center [423, 210] width 30 height 4
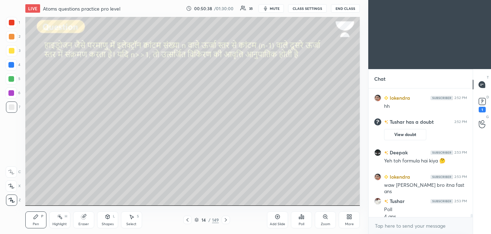
scroll to position [4875, 0]
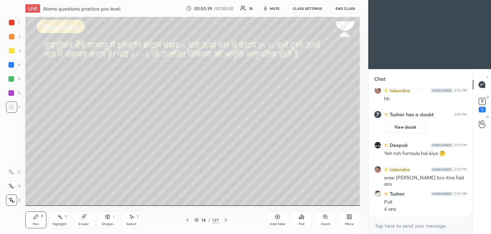
click at [303, 219] on icon at bounding box center [302, 217] width 6 height 6
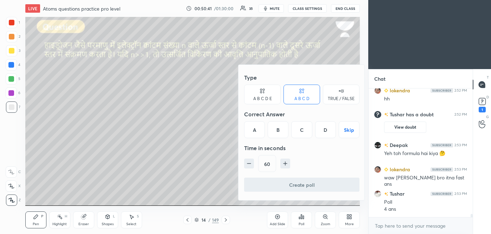
click at [249, 164] on icon "button" at bounding box center [249, 163] width 7 height 7
click at [249, 162] on icon "button" at bounding box center [249, 163] width 7 height 7
type input "30"
click at [326, 131] on div "D" at bounding box center [325, 129] width 21 height 17
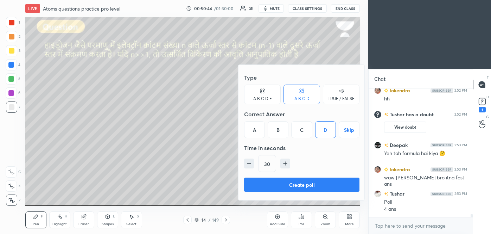
click at [309, 181] on button "Create poll" at bounding box center [301, 184] width 115 height 14
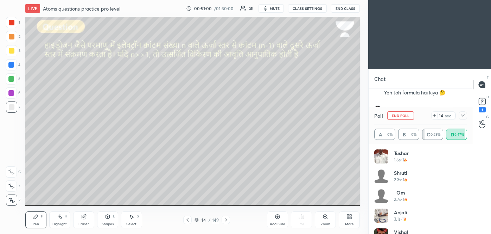
scroll to position [4952, 0]
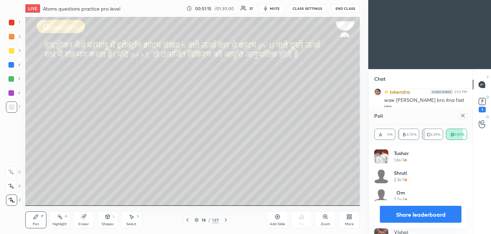
click at [409, 214] on button "Share leaderboard" at bounding box center [421, 213] width 82 height 17
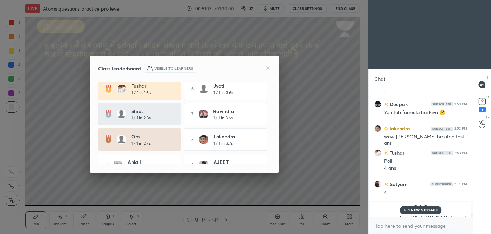
scroll to position [0, 0]
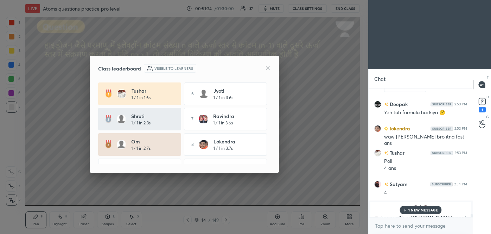
click at [265, 67] on icon at bounding box center [268, 68] width 6 height 6
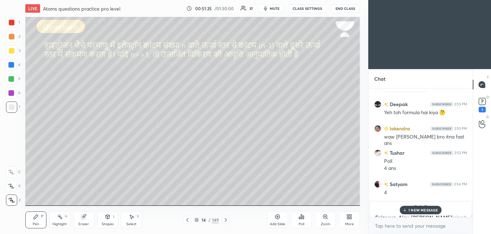
click at [419, 209] on p "1 NEW MESSAGE" at bounding box center [423, 210] width 30 height 4
click at [421, 208] on img "grid" at bounding box center [420, 207] width 7 height 7
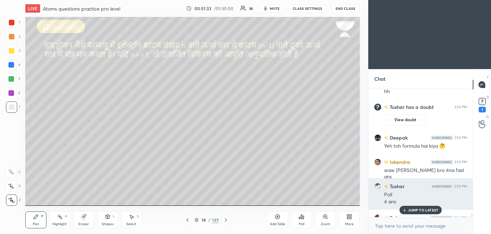
scroll to position [4916, 0]
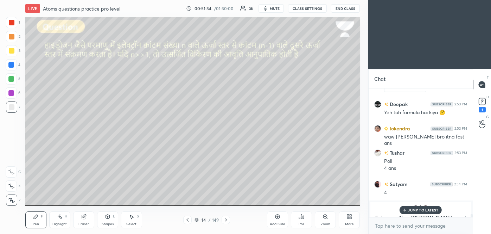
click at [421, 208] on p "JUMP TO LATEST" at bounding box center [423, 210] width 30 height 4
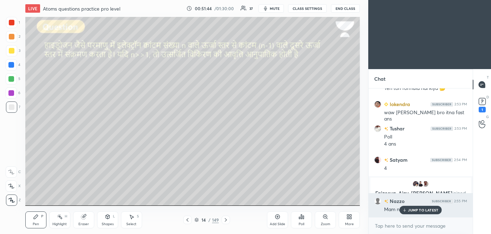
click at [416, 208] on p "JUMP TO LATEST" at bounding box center [423, 210] width 30 height 4
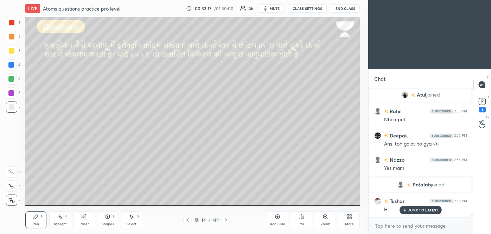
scroll to position [5055, 0]
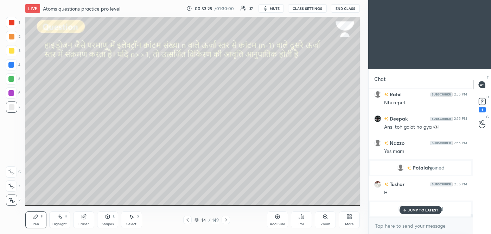
click at [418, 209] on p "JUMP TO LATEST" at bounding box center [423, 210] width 30 height 4
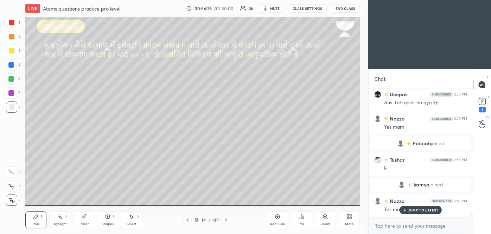
scroll to position [5096, 0]
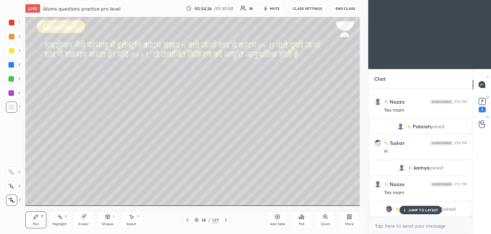
click at [84, 217] on icon at bounding box center [83, 216] width 5 height 5
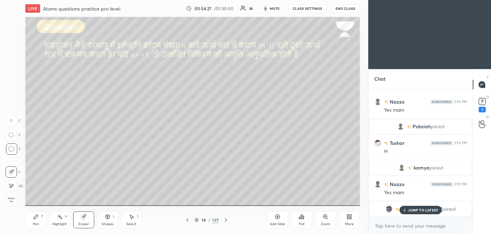
click at [423, 209] on p "JUMP TO LATEST" at bounding box center [423, 210] width 30 height 4
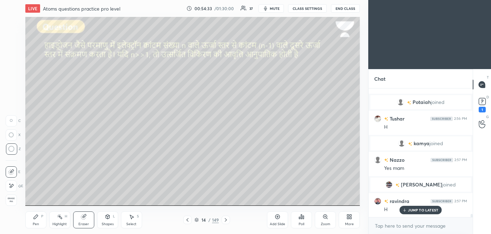
click at [37, 220] on div "Pen P" at bounding box center [35, 219] width 21 height 17
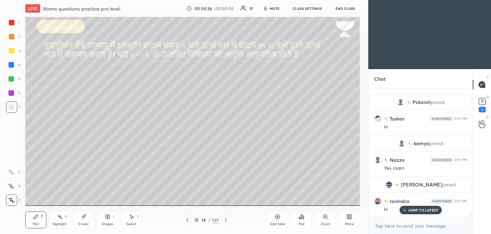
scroll to position [5138, 0]
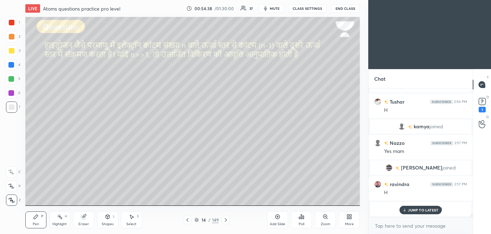
click at [418, 209] on p "JUMP TO LATEST" at bounding box center [423, 210] width 30 height 4
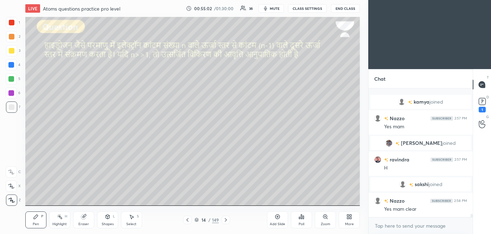
scroll to position [5186, 0]
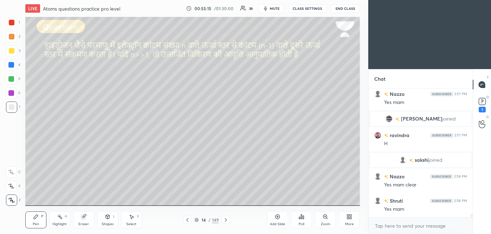
click at [277, 219] on icon at bounding box center [278, 217] width 6 height 6
click at [13, 55] on div at bounding box center [11, 50] width 11 height 11
click at [89, 214] on div "Eraser" at bounding box center [83, 219] width 21 height 17
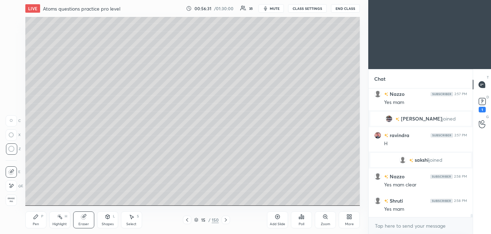
click at [37, 218] on icon at bounding box center [36, 217] width 6 height 6
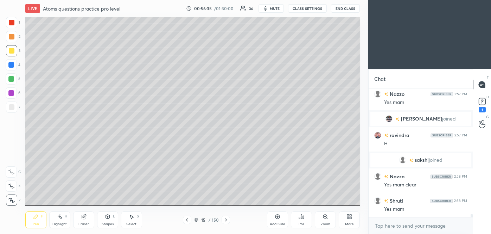
scroll to position [5211, 0]
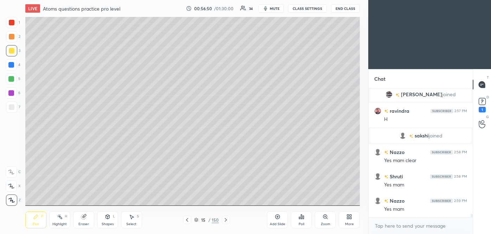
click at [84, 219] on icon at bounding box center [84, 217] width 6 height 6
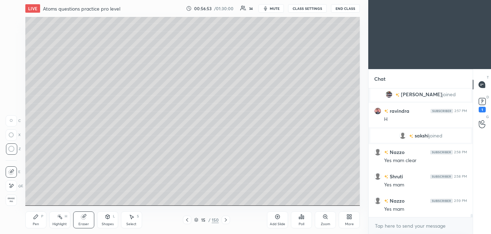
click at [26, 217] on div "Pen P" at bounding box center [35, 219] width 21 height 17
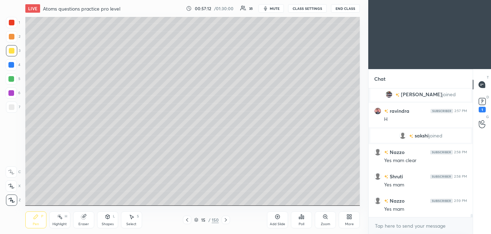
click at [12, 81] on div at bounding box center [11, 79] width 6 height 6
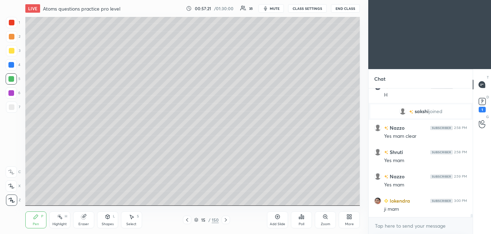
scroll to position [5252, 0]
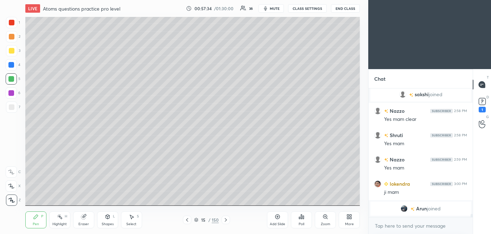
click at [11, 52] on div at bounding box center [12, 51] width 6 height 6
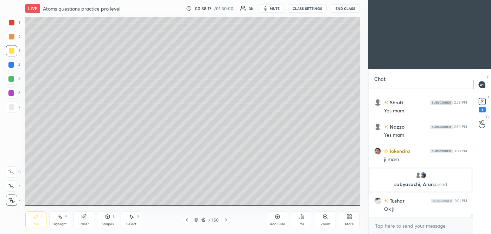
scroll to position [5173, 0]
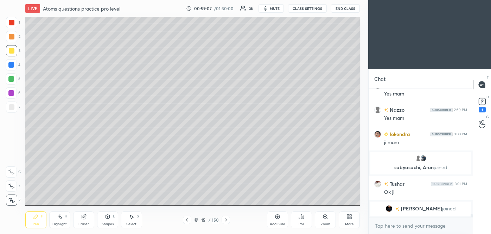
click at [393, 205] on img "grid" at bounding box center [389, 208] width 7 height 7
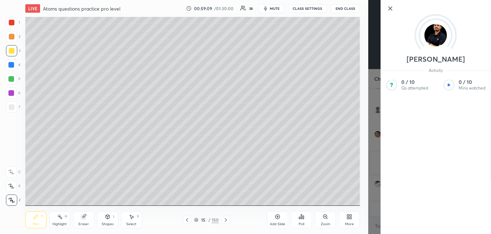
click at [373, 148] on div "[PERSON_NAME] Activity 0 / 10 Qs attempted 0 / 10 Mins watched" at bounding box center [429, 117] width 123 height 234
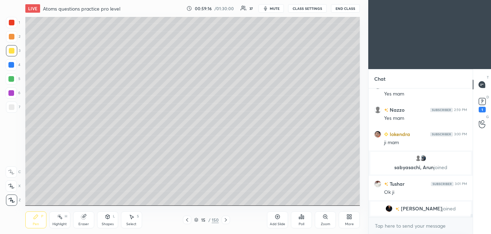
click at [186, 221] on icon at bounding box center [187, 220] width 6 height 6
click at [229, 222] on div at bounding box center [226, 219] width 8 height 8
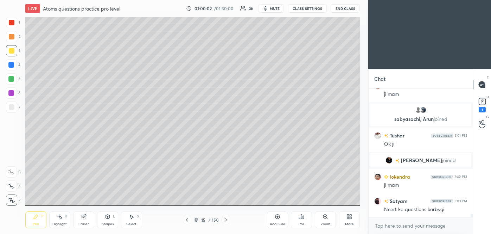
scroll to position [5239, 0]
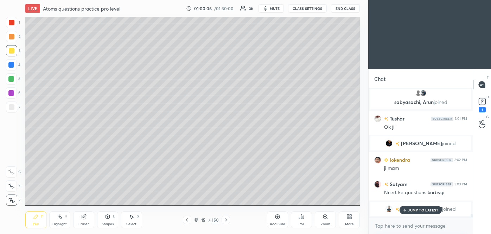
click at [419, 208] on p "JUMP TO LATEST" at bounding box center [423, 210] width 30 height 4
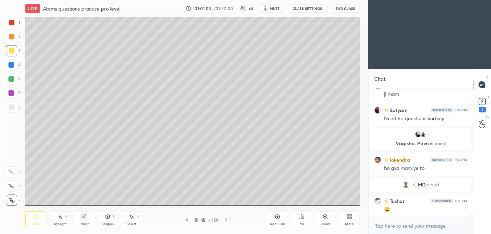
scroll to position [5311, 0]
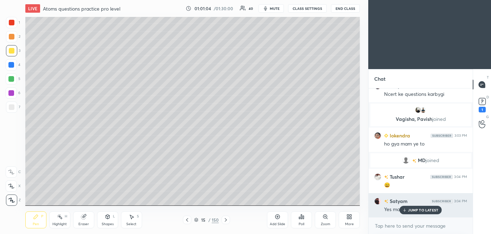
click at [413, 211] on p "JUMP TO LATEST" at bounding box center [423, 210] width 30 height 4
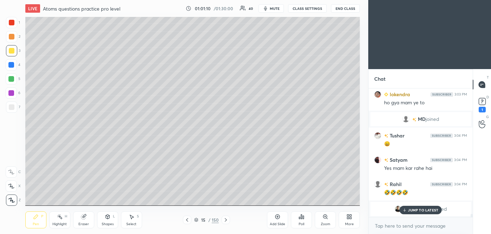
scroll to position [5377, 0]
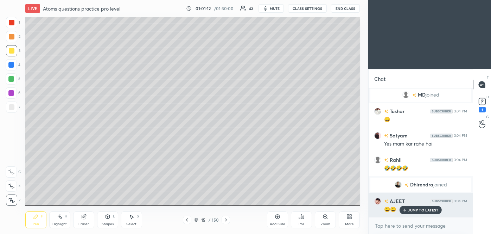
click at [417, 210] on p "JUMP TO LATEST" at bounding box center [423, 210] width 30 height 4
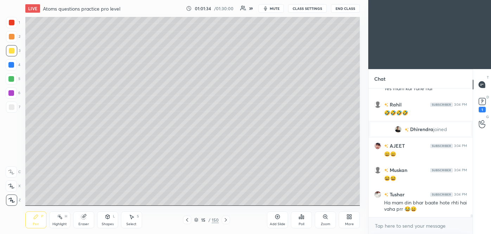
scroll to position [5456, 0]
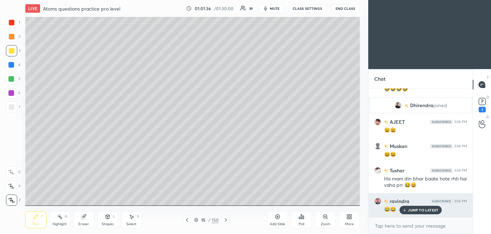
click at [417, 210] on p "JUMP TO LATEST" at bounding box center [423, 210] width 30 height 4
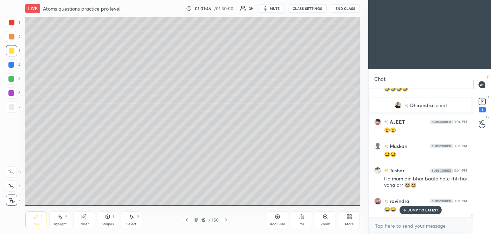
scroll to position [5473, 0]
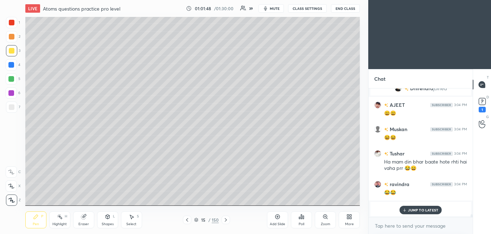
click at [407, 210] on icon at bounding box center [405, 210] width 5 height 4
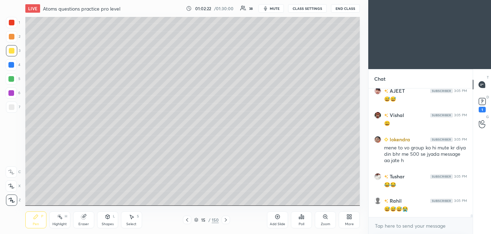
scroll to position [5585, 0]
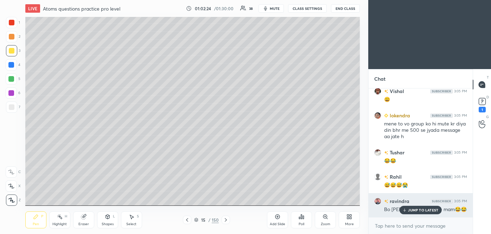
click at [420, 208] on p "JUMP TO LATEST" at bounding box center [423, 210] width 30 height 4
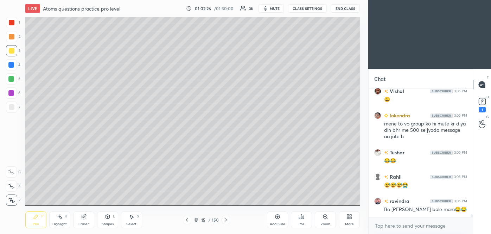
scroll to position [5602, 0]
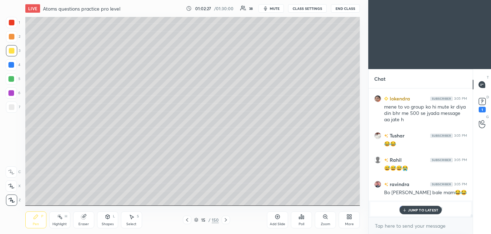
click at [417, 210] on p "JUMP TO LATEST" at bounding box center [423, 210] width 30 height 4
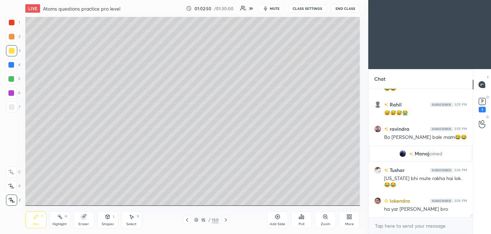
scroll to position [5649, 0]
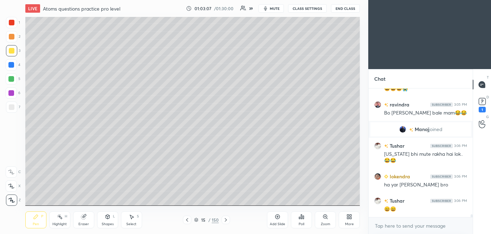
click at [14, 108] on div at bounding box center [11, 106] width 11 height 11
click at [278, 220] on div "Add Slide" at bounding box center [277, 219] width 21 height 17
click at [13, 52] on div at bounding box center [12, 51] width 6 height 6
click at [188, 222] on icon at bounding box center [188, 220] width 6 height 6
click at [226, 219] on icon at bounding box center [226, 220] width 6 height 6
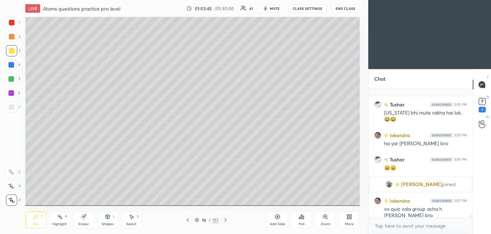
scroll to position [5676, 0]
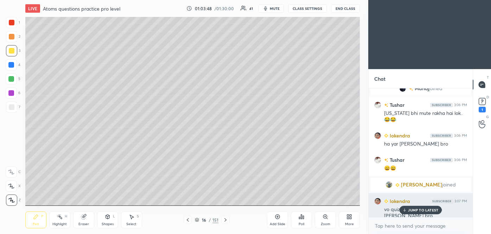
click at [423, 211] on p "JUMP TO LATEST" at bounding box center [423, 210] width 30 height 4
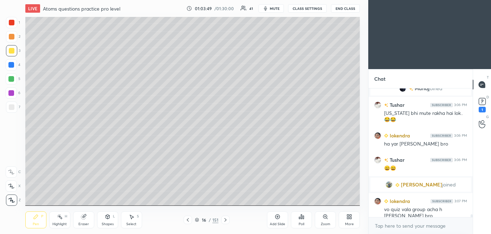
scroll to position [5700, 0]
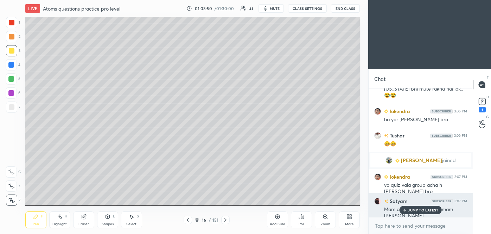
click at [428, 210] on p "JUMP TO LATEST" at bounding box center [423, 210] width 30 height 4
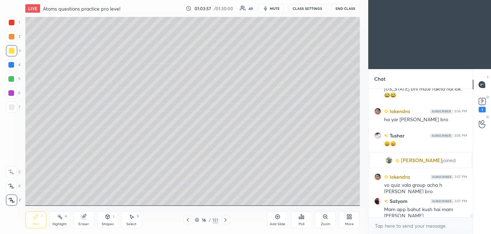
scroll to position [5725, 0]
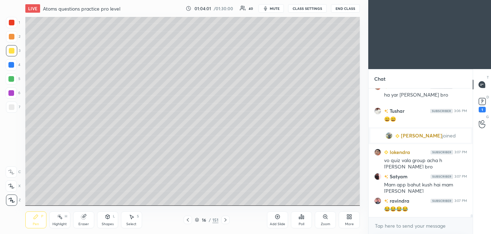
click at [188, 221] on icon at bounding box center [188, 220] width 6 height 6
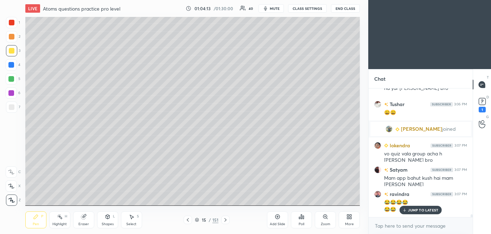
scroll to position [5762, 0]
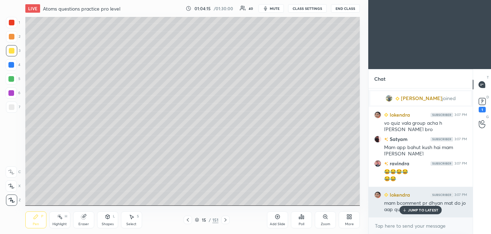
click at [420, 212] on div "JUMP TO LATEST" at bounding box center [421, 209] width 42 height 8
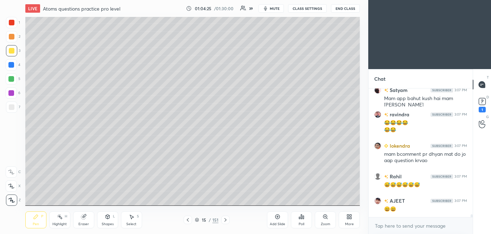
scroll to position [5836, 0]
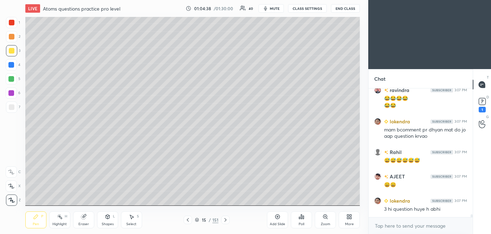
click at [227, 220] on icon at bounding box center [226, 220] width 6 height 6
click at [187, 221] on icon at bounding box center [188, 220] width 6 height 6
click at [228, 221] on icon at bounding box center [226, 220] width 6 height 6
click at [188, 222] on icon at bounding box center [188, 220] width 6 height 6
click at [229, 219] on div at bounding box center [225, 219] width 8 height 8
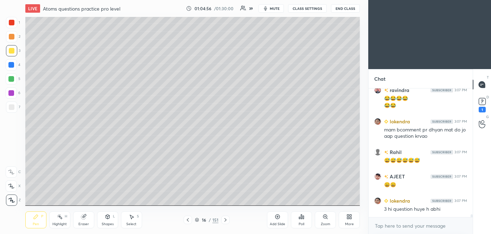
click at [188, 221] on icon at bounding box center [188, 220] width 6 height 6
click at [228, 217] on icon at bounding box center [226, 220] width 6 height 6
click at [13, 108] on div at bounding box center [12, 107] width 6 height 6
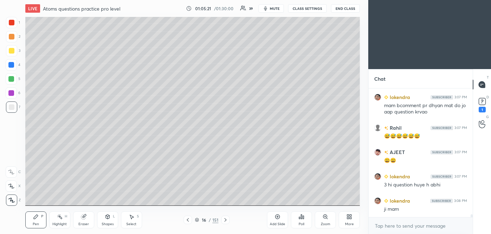
scroll to position [5884, 0]
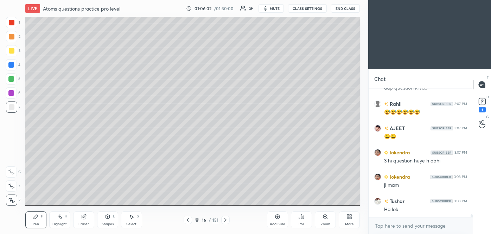
click at [315, 200] on div "Add Slide Poll Zoom More" at bounding box center [313, 219] width 93 height 39
click at [281, 217] on div "Add Slide" at bounding box center [277, 219] width 21 height 17
click at [186, 218] on icon at bounding box center [188, 220] width 6 height 6
click at [188, 218] on icon at bounding box center [188, 220] width 6 height 6
click at [187, 220] on icon at bounding box center [188, 220] width 6 height 6
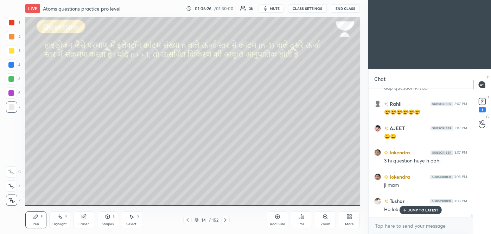
scroll to position [5908, 0]
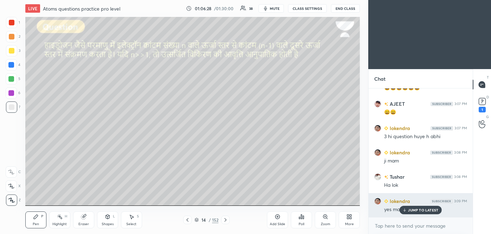
click at [411, 211] on p "JUMP TO LATEST" at bounding box center [423, 210] width 30 height 4
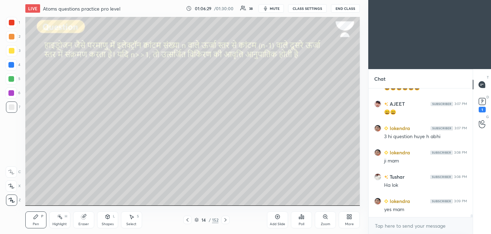
click at [227, 221] on icon at bounding box center [226, 220] width 6 height 6
click at [226, 222] on div at bounding box center [225, 219] width 8 height 8
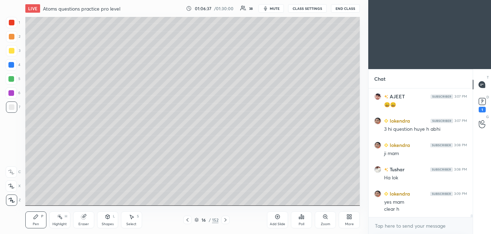
scroll to position [5940, 0]
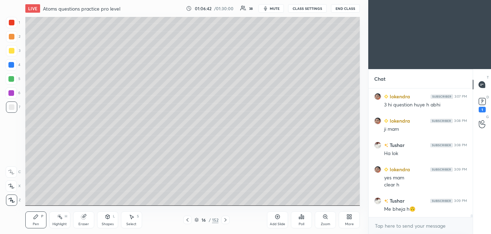
click at [186, 220] on icon at bounding box center [188, 220] width 6 height 6
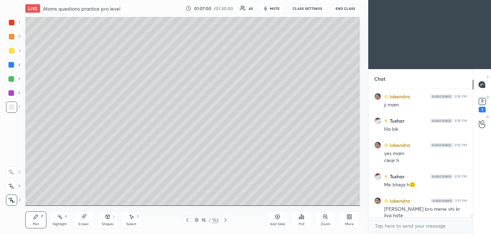
click at [225, 220] on icon at bounding box center [226, 220] width 6 height 6
click at [225, 221] on icon at bounding box center [225, 220] width 2 height 4
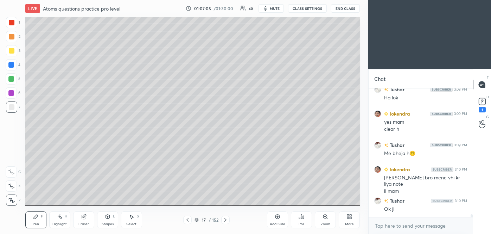
scroll to position [6020, 0]
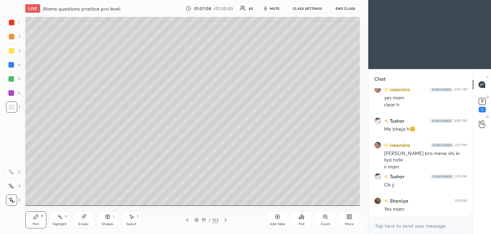
click at [225, 221] on icon at bounding box center [225, 220] width 2 height 4
click at [185, 222] on div at bounding box center [187, 219] width 8 height 8
click at [279, 222] on div "Add Slide" at bounding box center [277, 224] width 15 height 4
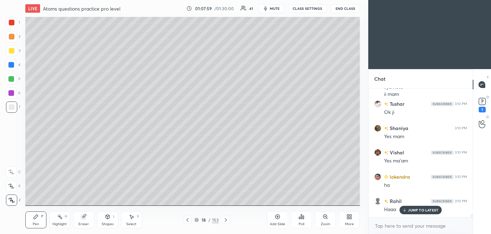
scroll to position [6109, 0]
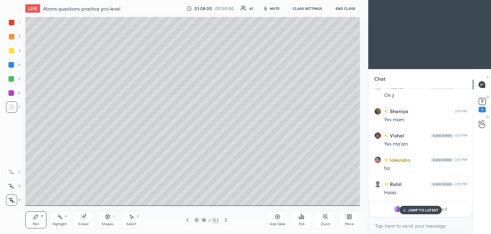
click at [422, 210] on p "JUMP TO LATEST" at bounding box center [423, 210] width 30 height 4
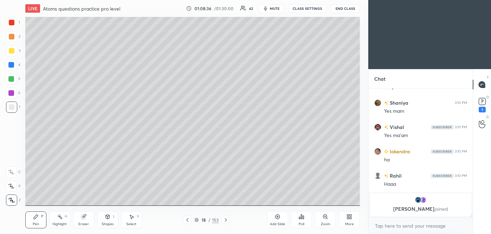
click at [13, 50] on div at bounding box center [12, 51] width 6 height 6
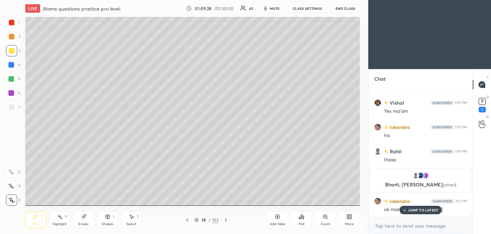
scroll to position [6036, 0]
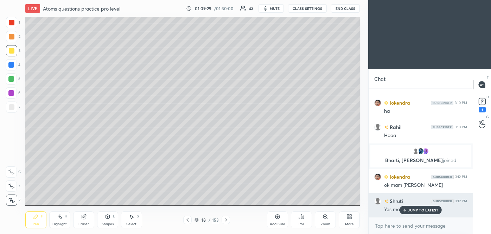
click at [424, 208] on p "JUMP TO LATEST" at bounding box center [423, 210] width 30 height 4
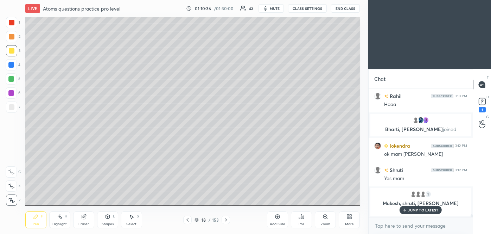
scroll to position [6052, 0]
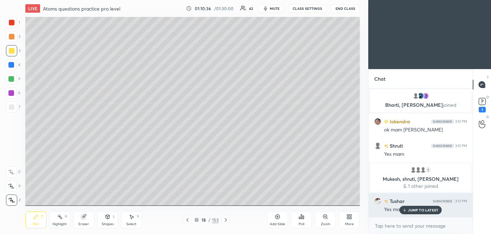
click at [420, 209] on p "JUMP TO LATEST" at bounding box center [423, 210] width 30 height 4
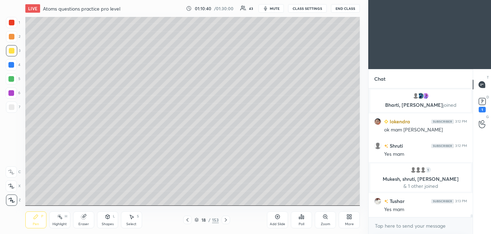
click at [280, 220] on div "Add Slide" at bounding box center [277, 219] width 21 height 17
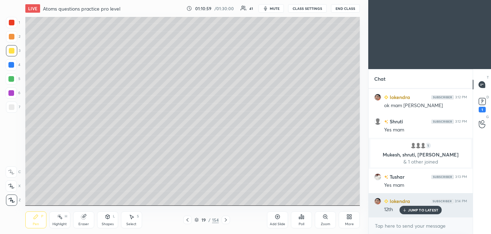
click at [413, 208] on p "JUMP TO LATEST" at bounding box center [423, 210] width 30 height 4
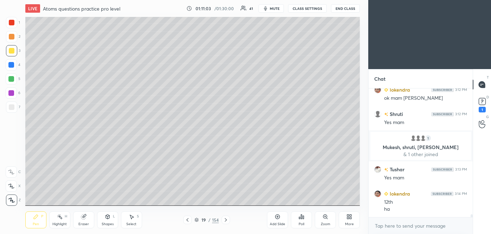
scroll to position [6090, 0]
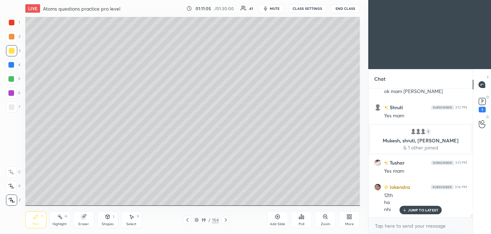
click at [188, 219] on icon at bounding box center [188, 220] width 6 height 6
click at [227, 221] on icon at bounding box center [226, 220] width 6 height 6
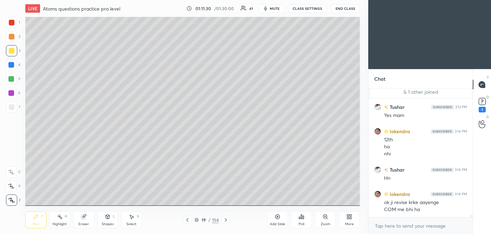
scroll to position [6170, 0]
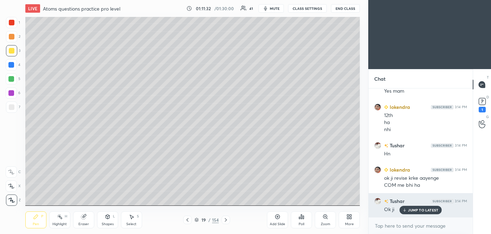
click at [416, 208] on p "JUMP TO LATEST" at bounding box center [423, 210] width 30 height 4
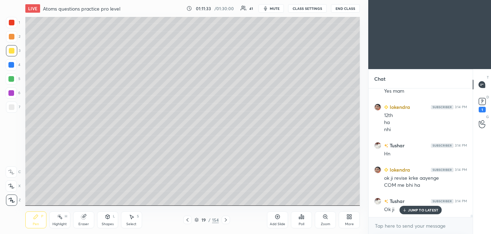
scroll to position [6194, 0]
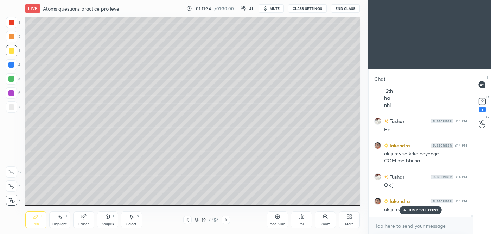
click at [189, 221] on icon at bounding box center [188, 220] width 6 height 6
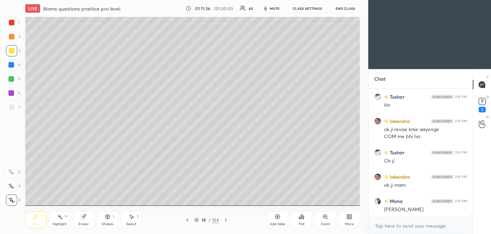
scroll to position [6243, 0]
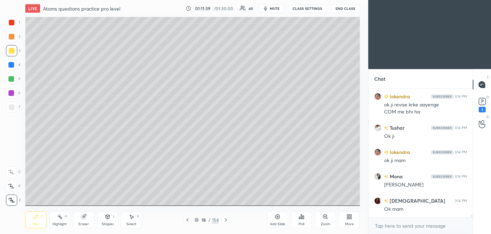
click at [226, 218] on icon at bounding box center [226, 220] width 6 height 6
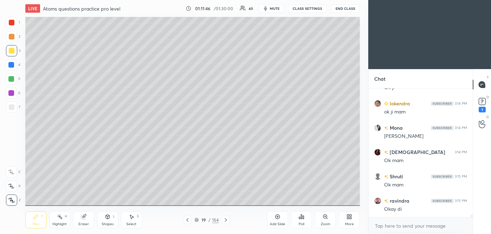
scroll to position [6308, 0]
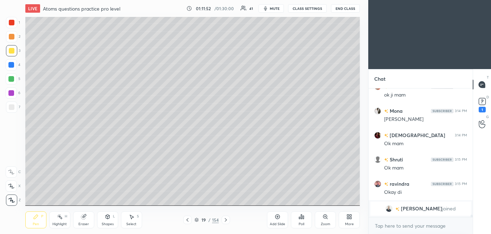
click at [393, 209] on img "grid" at bounding box center [389, 208] width 7 height 7
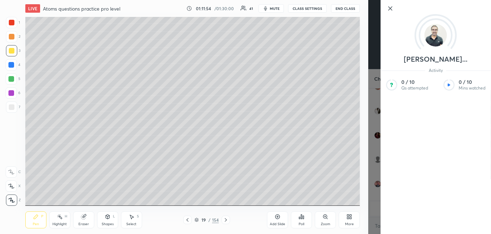
click at [379, 140] on div "[PERSON_NAME]... Activity 0 / 10 Qs attempted 0 / 10 Mins watched" at bounding box center [429, 117] width 123 height 234
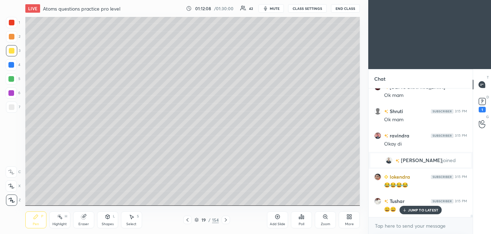
scroll to position [6313, 0]
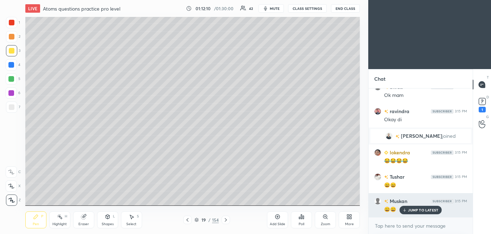
click at [432, 209] on p "JUMP TO LATEST" at bounding box center [423, 210] width 30 height 4
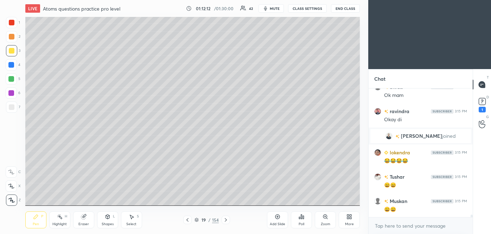
scroll to position [6344, 0]
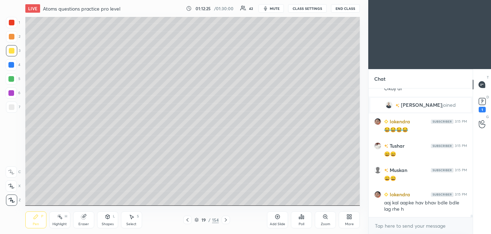
click at [13, 107] on div at bounding box center [12, 107] width 6 height 6
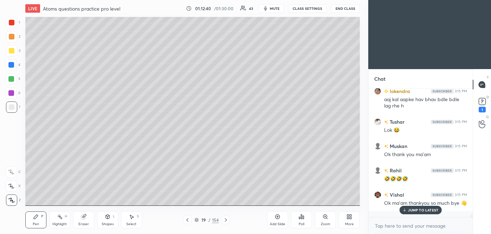
scroll to position [6472, 0]
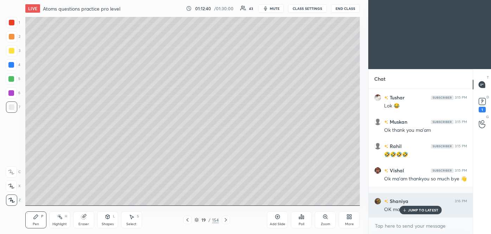
click at [416, 209] on p "JUMP TO LATEST" at bounding box center [423, 210] width 30 height 4
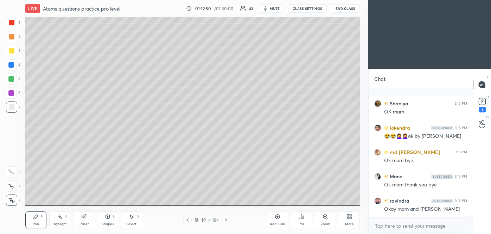
scroll to position [6617, 0]
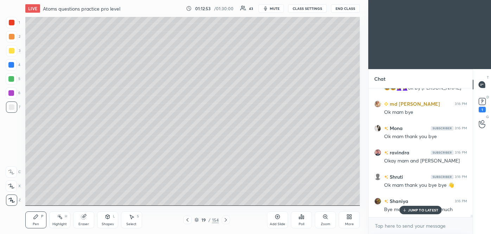
click at [411, 213] on div "JUMP TO LATEST" at bounding box center [421, 209] width 42 height 8
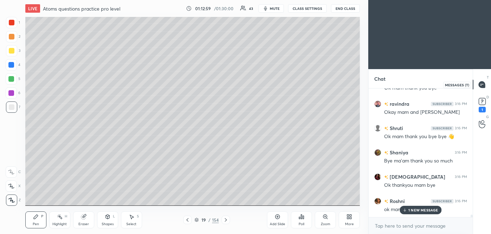
scroll to position [6697, 0]
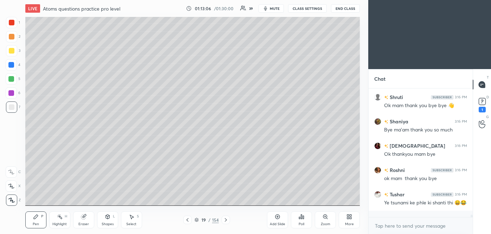
click at [342, 9] on button "End Class" at bounding box center [345, 8] width 29 height 8
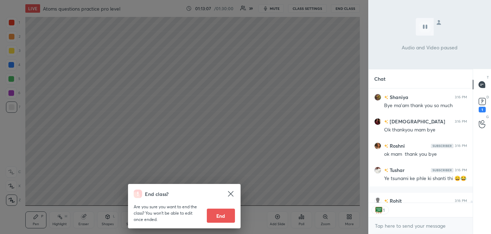
scroll to position [2, 2]
click at [225, 216] on button "End" at bounding box center [221, 215] width 28 height 14
type textarea "x"
